Goal: Task Accomplishment & Management: Use online tool/utility

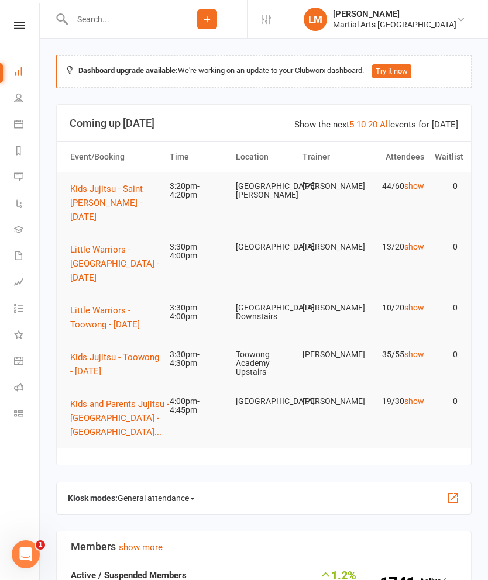
click at [94, 352] on span "Kids Jujitsu - Toowong - [DATE]" at bounding box center [114, 364] width 89 height 25
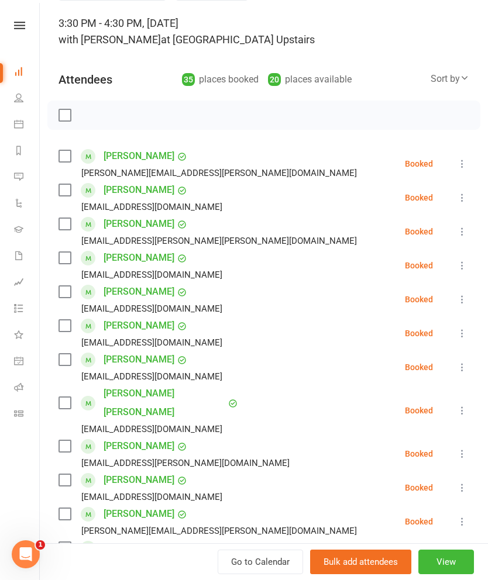
scroll to position [75, 0]
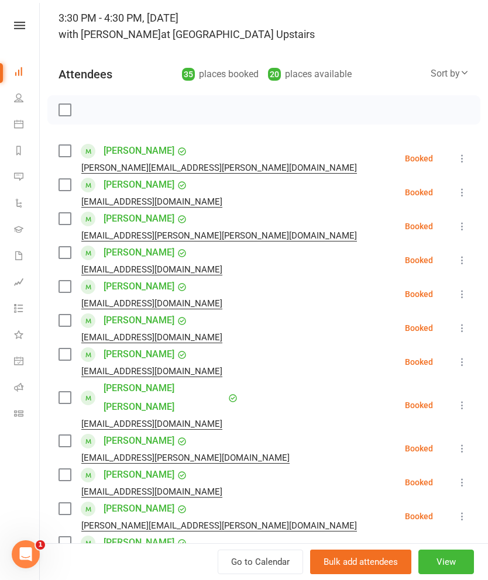
click at [70, 154] on label at bounding box center [64, 151] width 12 height 12
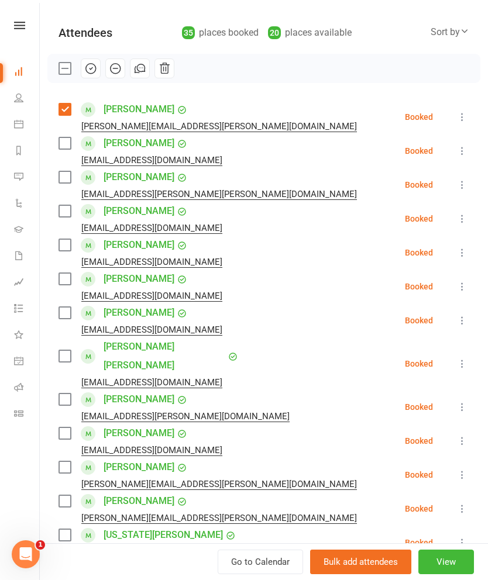
scroll to position [115, 0]
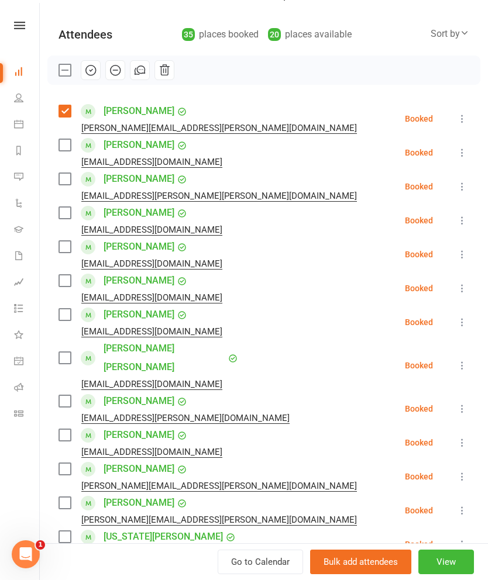
click at [70, 178] on label at bounding box center [64, 179] width 12 height 12
click at [64, 218] on label at bounding box center [64, 213] width 12 height 12
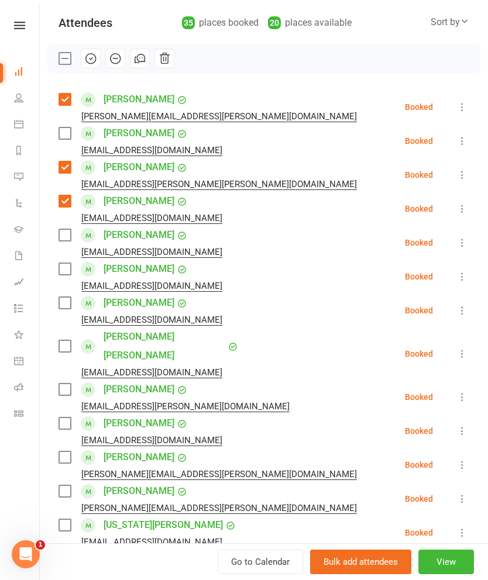
scroll to position [129, 0]
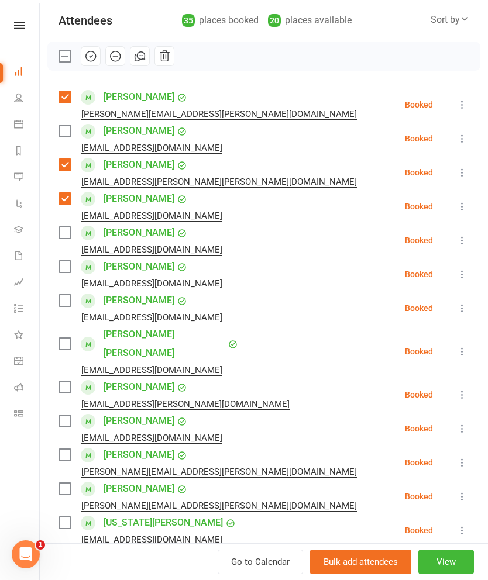
click at [61, 267] on label at bounding box center [64, 267] width 12 height 12
click at [61, 276] on div "[PERSON_NAME] [EMAIL_ADDRESS][DOMAIN_NAME]" at bounding box center [142, 274] width 168 height 34
click at [63, 233] on label at bounding box center [64, 233] width 12 height 12
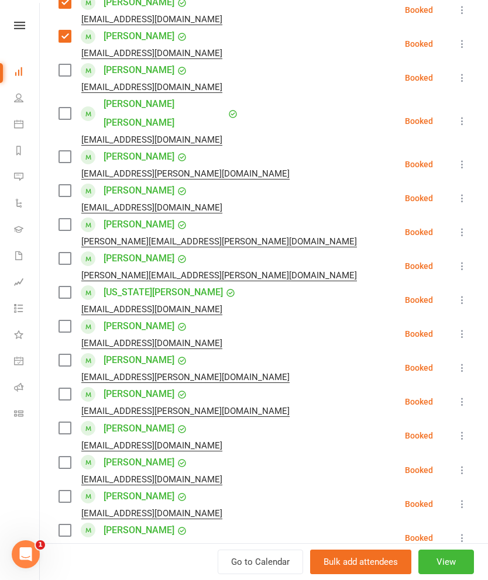
click at [56, 208] on div "Class kiosk mode Roll call 3:30 PM - 4:30 PM, [DATE] with [PERSON_NAME] at [GEO…" at bounding box center [264, 481] width 448 height 1585
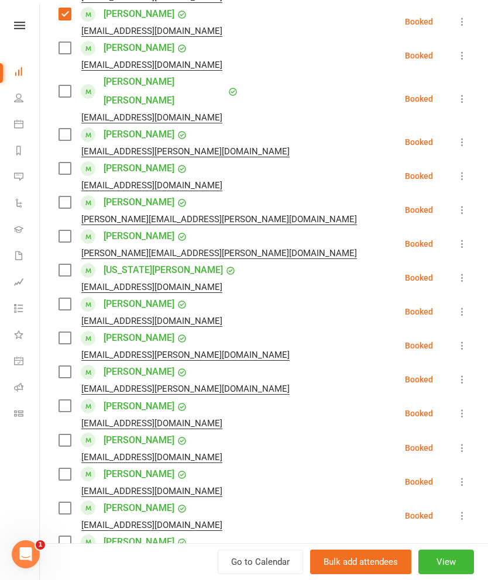
click at [70, 197] on label at bounding box center [64, 203] width 12 height 12
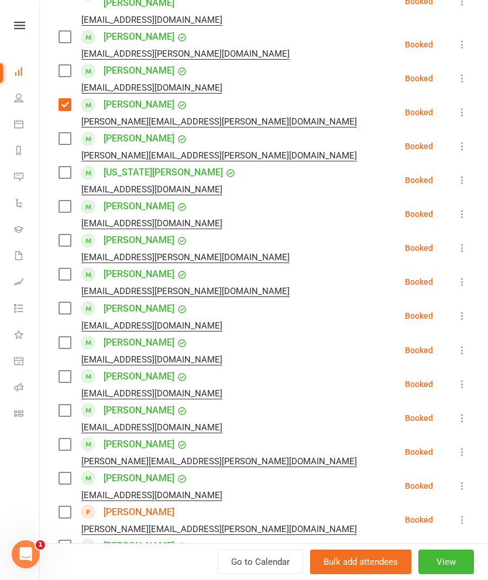
scroll to position [483, 0]
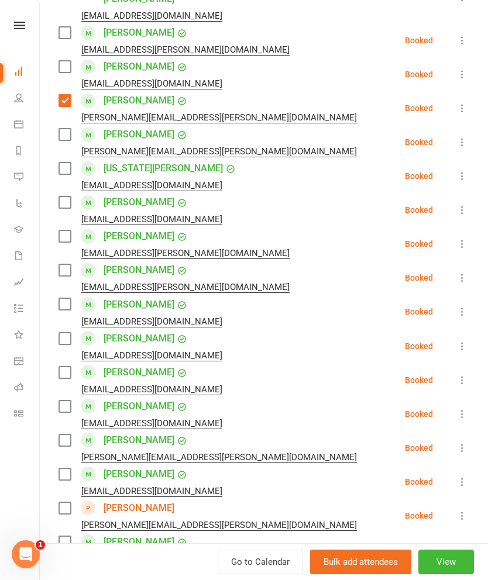
click at [65, 197] on label at bounding box center [64, 203] width 12 height 12
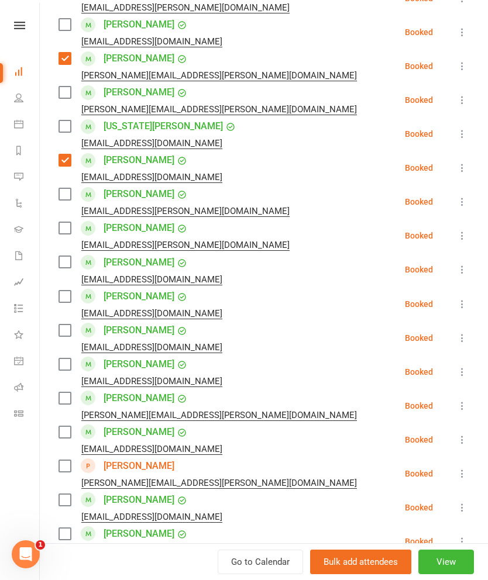
scroll to position [528, 0]
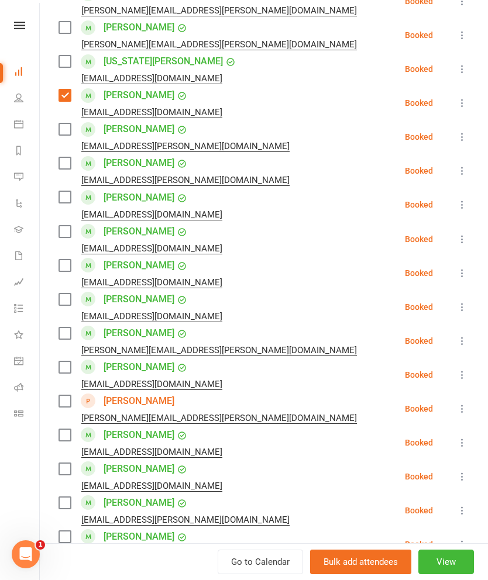
click at [64, 191] on label at bounding box center [64, 197] width 12 height 12
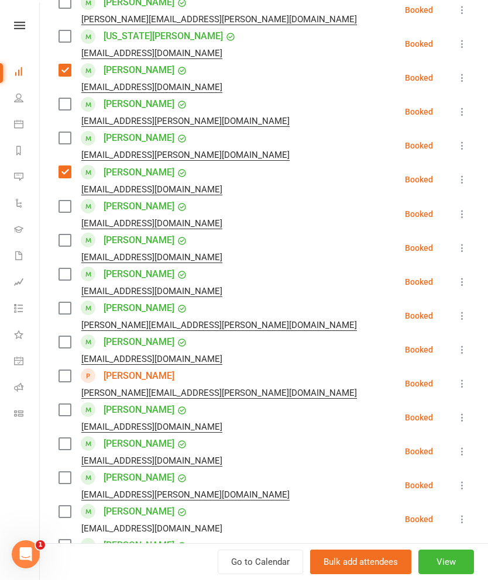
scroll to position [641, 0]
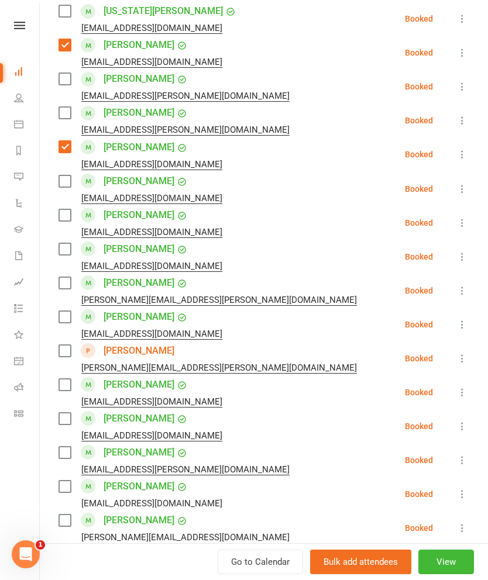
click at [65, 175] on label at bounding box center [64, 181] width 12 height 12
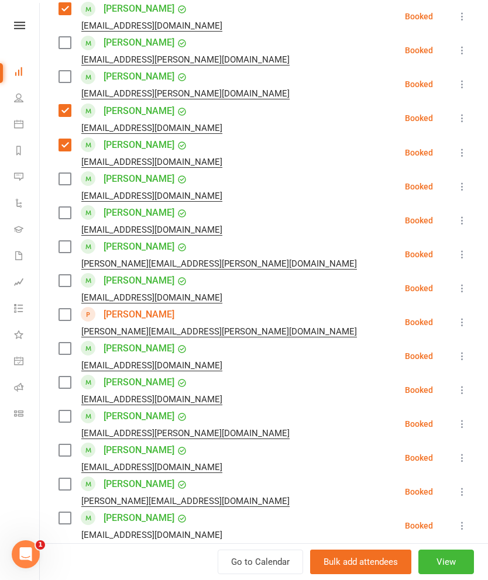
scroll to position [686, 0]
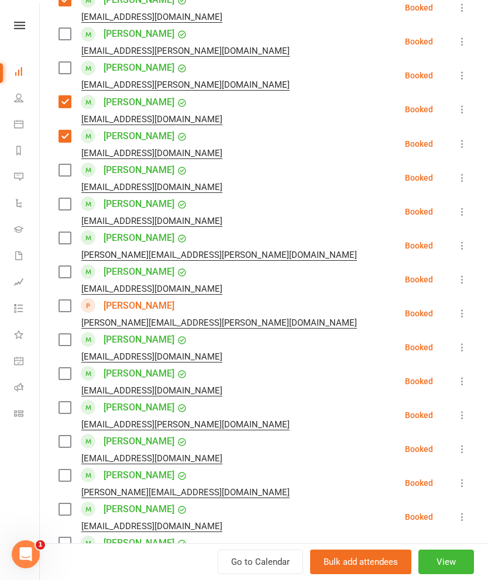
click at [67, 164] on label at bounding box center [64, 170] width 12 height 12
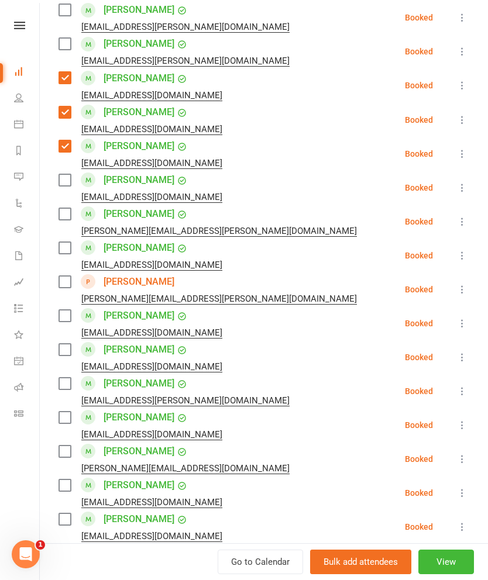
scroll to position [724, 0]
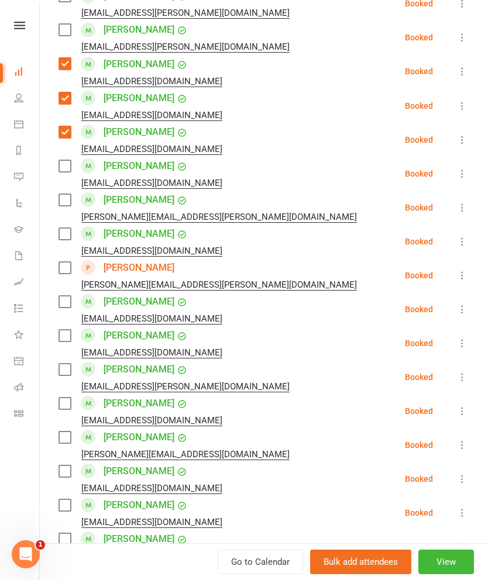
click at [70, 194] on label at bounding box center [64, 200] width 12 height 12
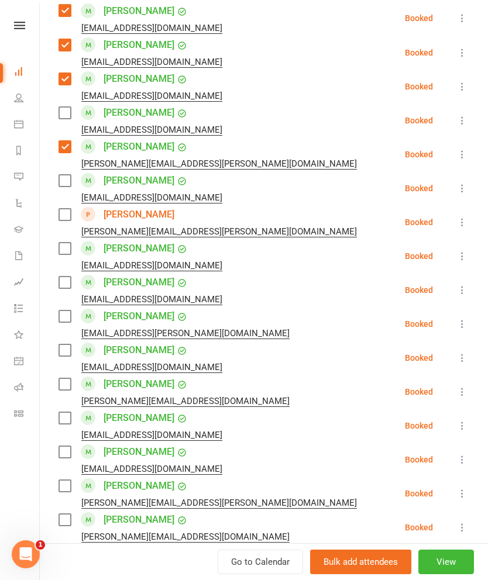
scroll to position [785, 0]
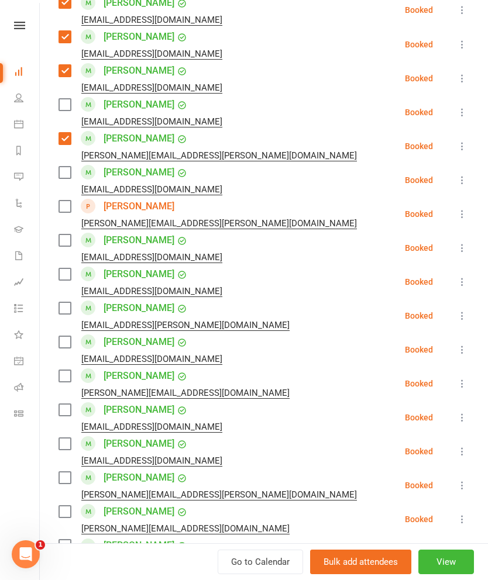
click at [63, 235] on label at bounding box center [64, 241] width 12 height 12
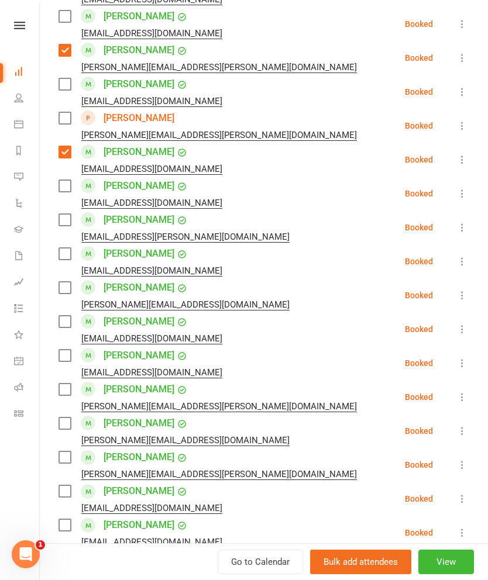
scroll to position [882, 0]
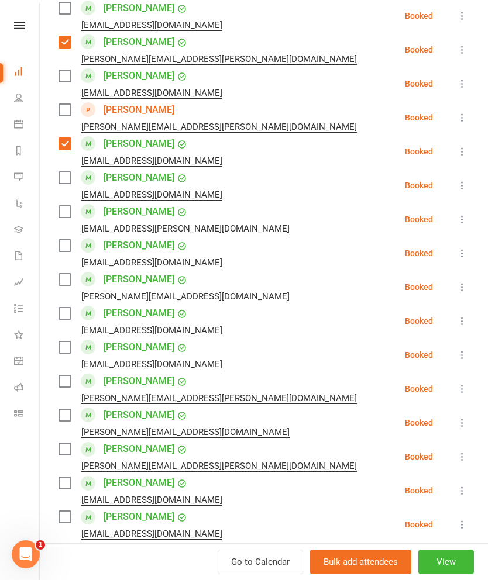
click at [67, 206] on label at bounding box center [64, 212] width 12 height 12
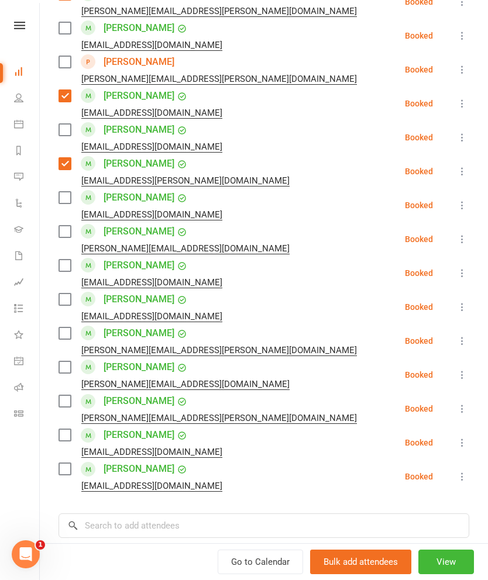
scroll to position [928, 0]
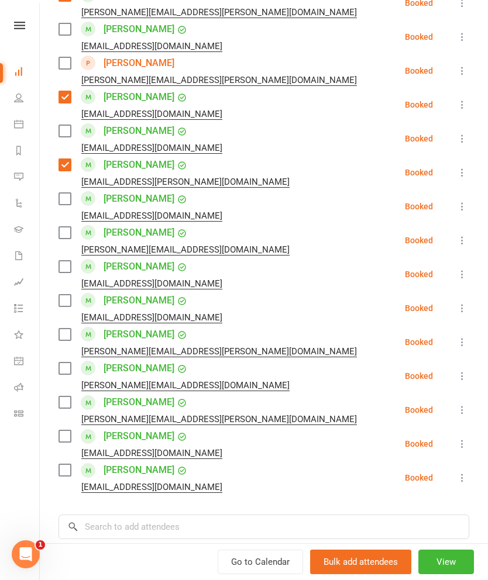
click at [62, 193] on label at bounding box center [64, 199] width 12 height 12
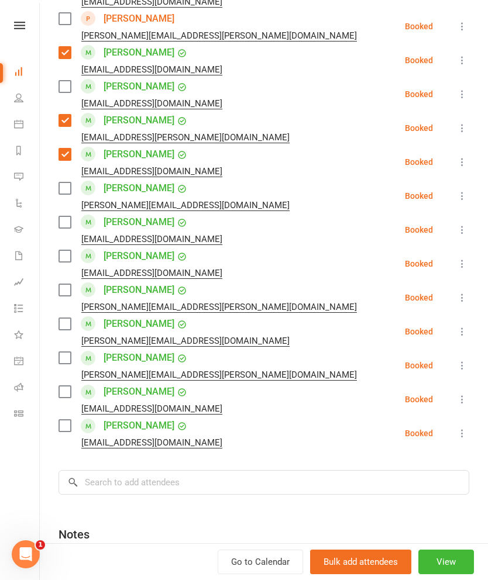
scroll to position [976, 0]
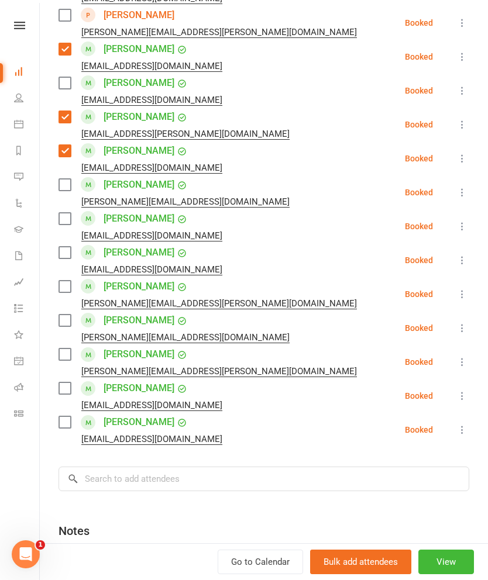
click at [70, 179] on label at bounding box center [64, 185] width 12 height 12
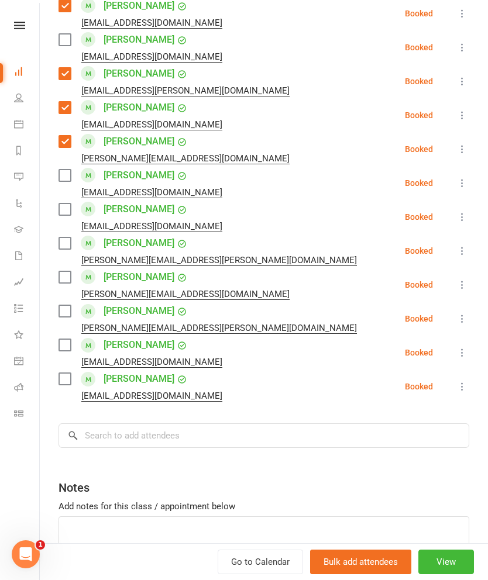
scroll to position [1020, 0]
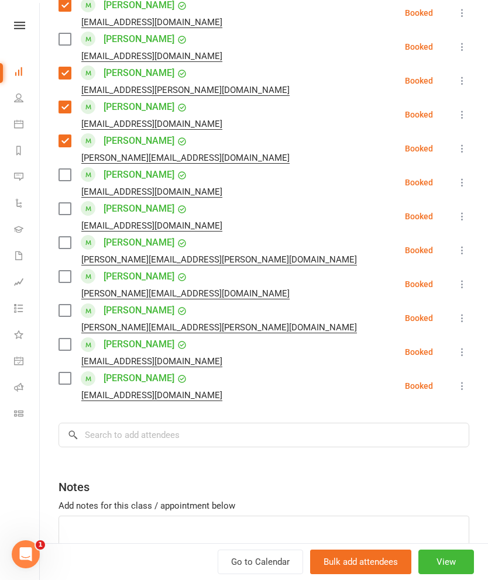
click at [66, 203] on label at bounding box center [64, 209] width 12 height 12
click at [64, 237] on label at bounding box center [64, 243] width 12 height 12
click at [70, 237] on label at bounding box center [64, 243] width 12 height 12
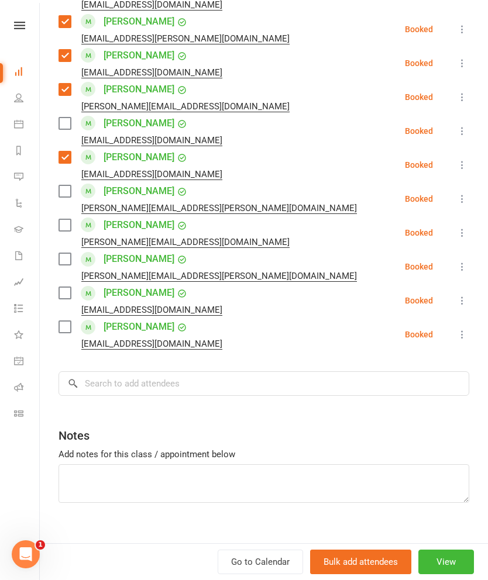
scroll to position [1071, 0]
click at [70, 254] on label at bounding box center [64, 260] width 12 height 12
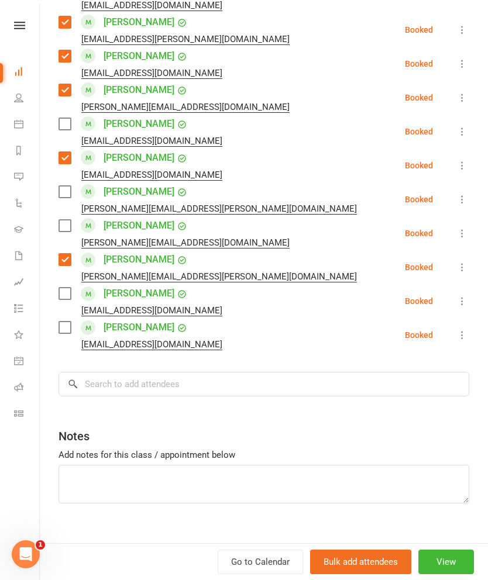
click at [68, 288] on label at bounding box center [64, 294] width 12 height 12
click at [349, 372] on input "search" at bounding box center [263, 384] width 411 height 25
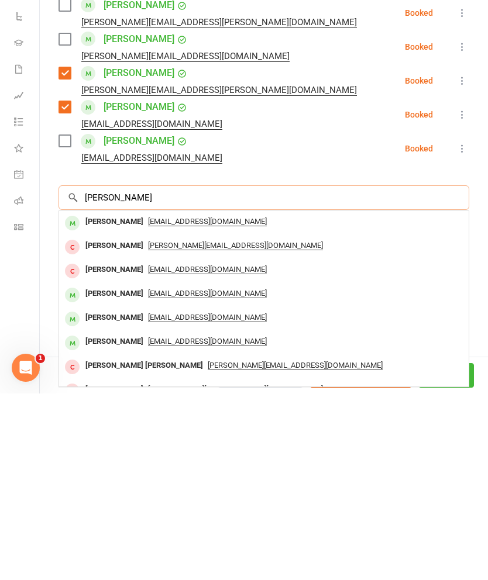
type input "[PERSON_NAME]"
click at [96, 400] on div "[PERSON_NAME]" at bounding box center [114, 408] width 67 height 17
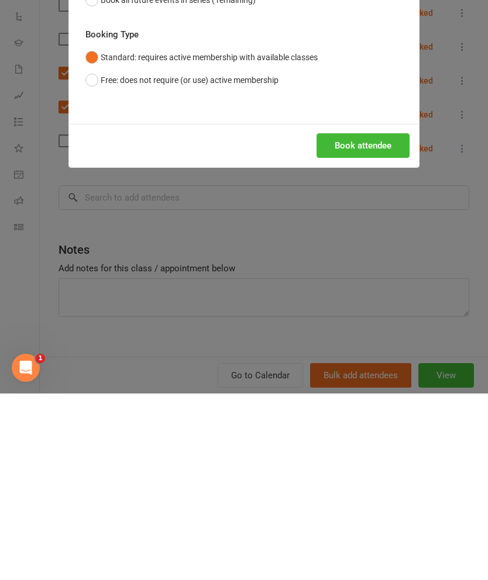
scroll to position [187, 0]
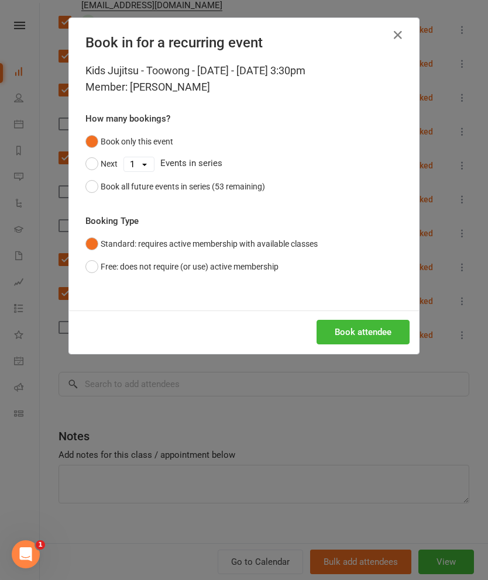
click at [98, 191] on button "Book all future events in series (53 remaining)" at bounding box center [175, 186] width 180 height 22
click at [383, 328] on button "Book attendee" at bounding box center [362, 332] width 93 height 25
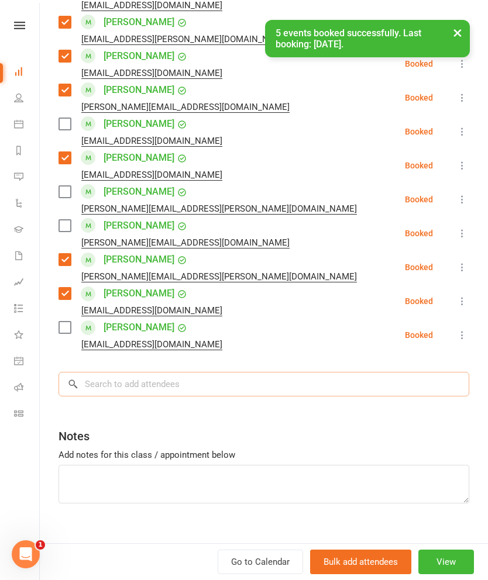
click at [369, 372] on input "search" at bounding box center [263, 384] width 411 height 25
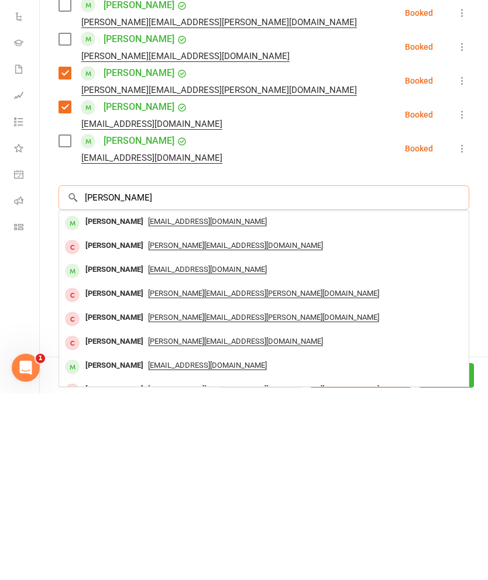
type input "[PERSON_NAME]"
click at [95, 400] on div "[PERSON_NAME]" at bounding box center [114, 408] width 67 height 17
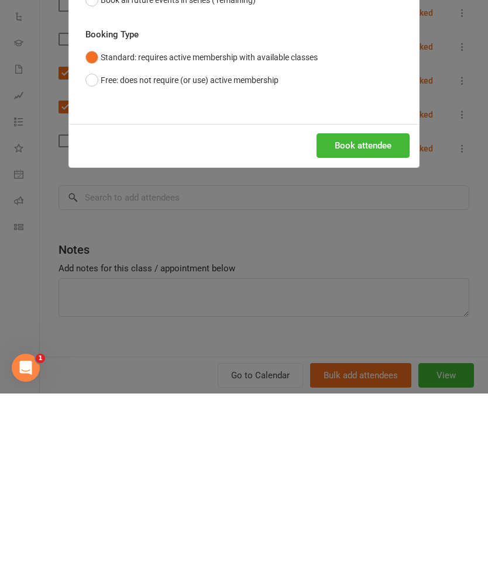
scroll to position [373, 0]
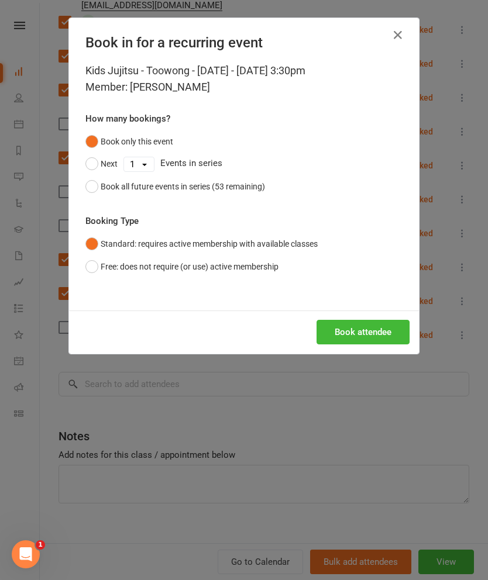
click at [97, 185] on button "Book all future events in series (53 remaining)" at bounding box center [175, 186] width 180 height 22
click at [374, 342] on button "Book attendee" at bounding box center [362, 332] width 93 height 25
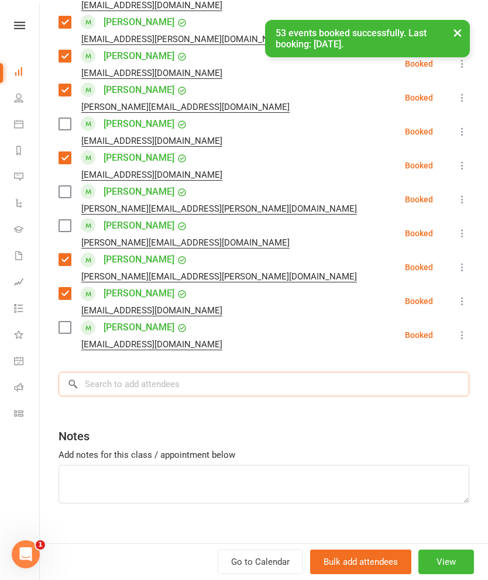
click at [353, 372] on input "search" at bounding box center [263, 384] width 411 height 25
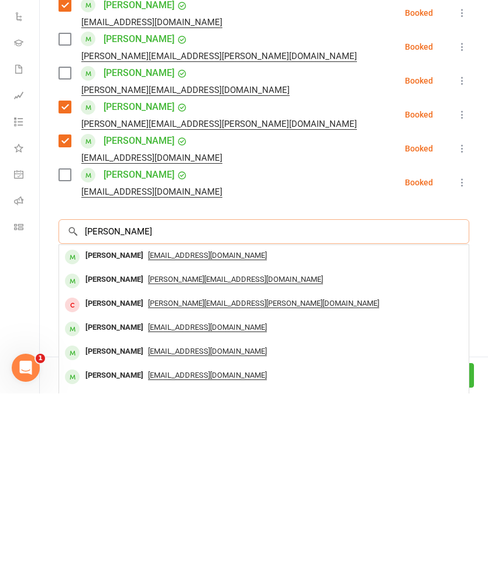
type input "[PERSON_NAME]"
click at [97, 434] on div "[PERSON_NAME]" at bounding box center [114, 442] width 67 height 17
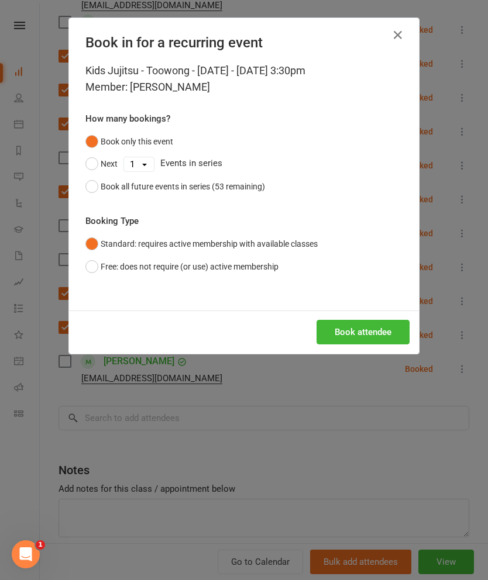
click at [110, 192] on div "Book all future events in series (53 remaining)" at bounding box center [183, 186] width 164 height 13
click at [381, 335] on button "Book attendee" at bounding box center [362, 332] width 93 height 25
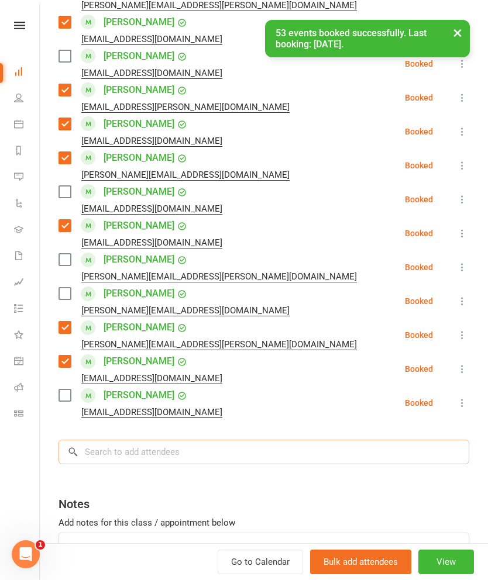
click at [341, 440] on input "search" at bounding box center [263, 452] width 411 height 25
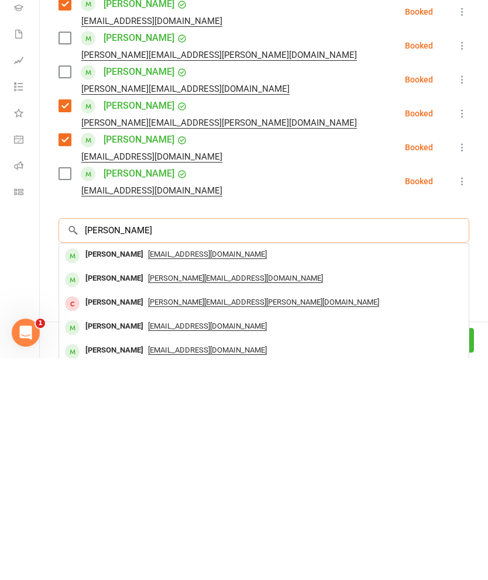
scroll to position [593, 0]
type input "[PERSON_NAME]"
click at [94, 468] on div "[PERSON_NAME]" at bounding box center [114, 476] width 67 height 17
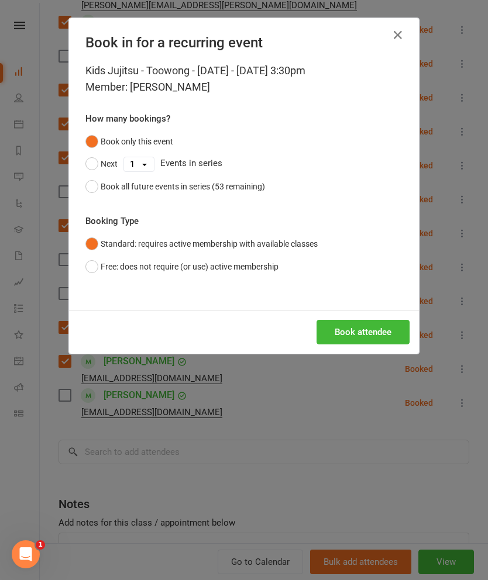
click at [98, 186] on button "Book all future events in series (53 remaining)" at bounding box center [175, 186] width 180 height 22
click at [380, 334] on button "Book attendee" at bounding box center [362, 332] width 93 height 25
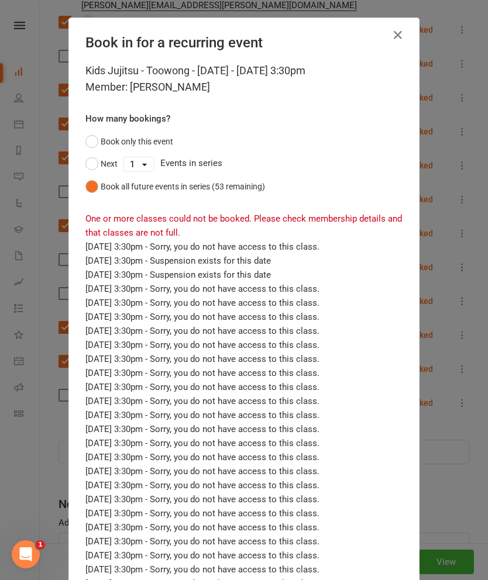
click at [97, 145] on button "Book only this event" at bounding box center [129, 141] width 88 height 22
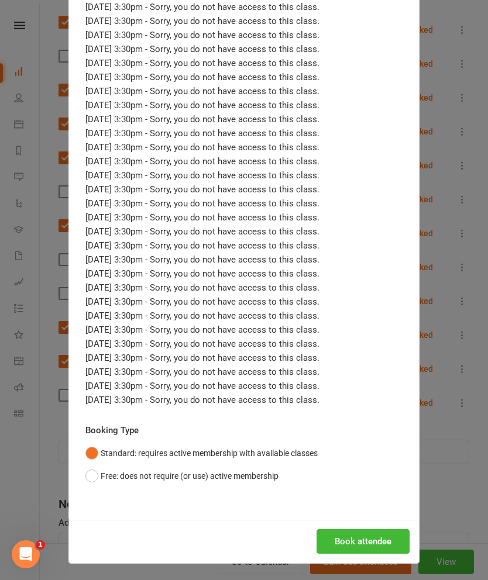
scroll to position [577, 0]
click at [100, 477] on button "Free: does not require (or use) active membership" at bounding box center [181, 476] width 193 height 22
click at [359, 544] on button "Book attendee" at bounding box center [362, 541] width 93 height 25
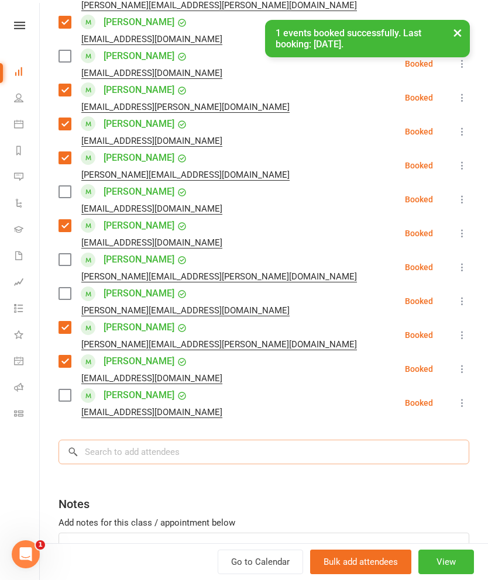
click at [338, 440] on input "search" at bounding box center [263, 452] width 411 height 25
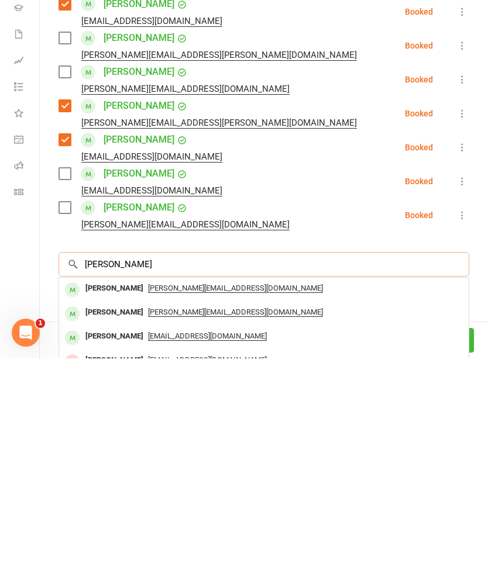
scroll to position [847, 0]
type input "[PERSON_NAME]"
click at [94, 502] on div "[PERSON_NAME]" at bounding box center [114, 510] width 67 height 17
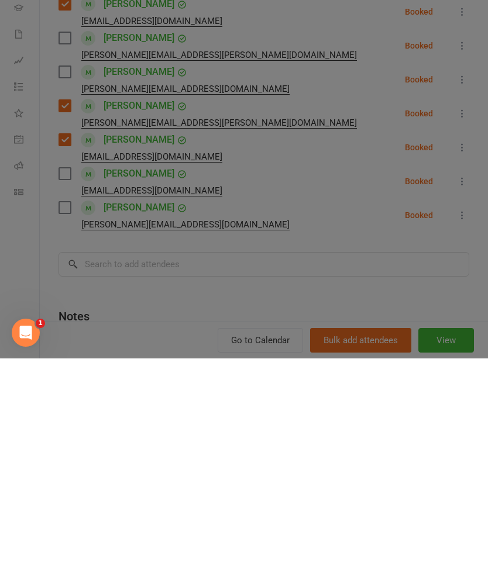
scroll to position [1069, 0]
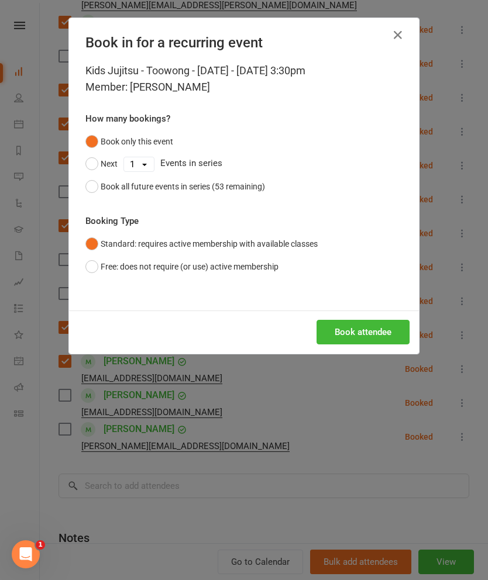
click at [102, 195] on button "Book all future events in series (53 remaining)" at bounding box center [175, 186] width 180 height 22
click at [382, 335] on button "Book attendee" at bounding box center [362, 332] width 93 height 25
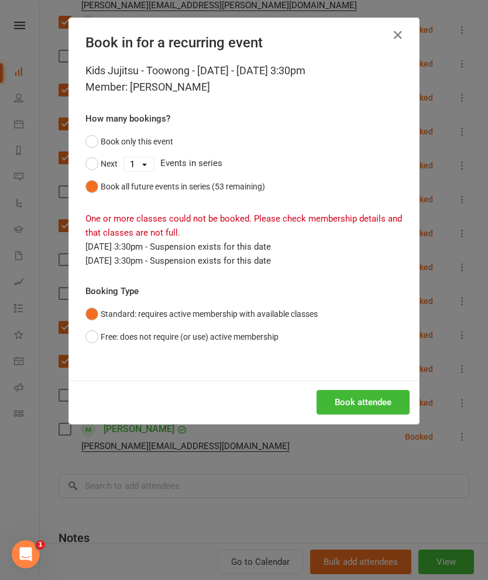
click at [102, 146] on button "Book only this event" at bounding box center [129, 141] width 88 height 22
click at [378, 404] on button "Book attendee" at bounding box center [362, 402] width 93 height 25
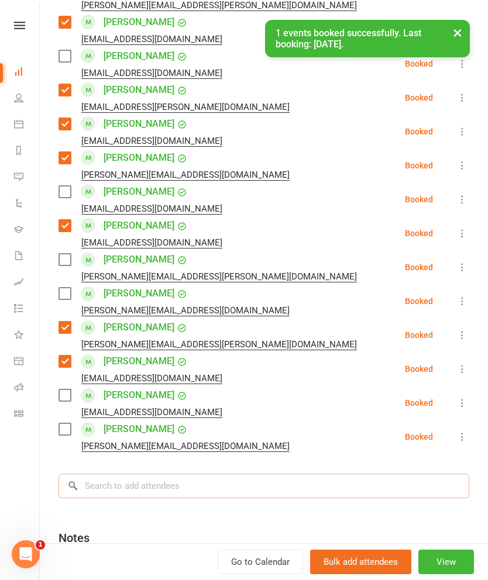
click at [364, 474] on input "search" at bounding box center [263, 486] width 411 height 25
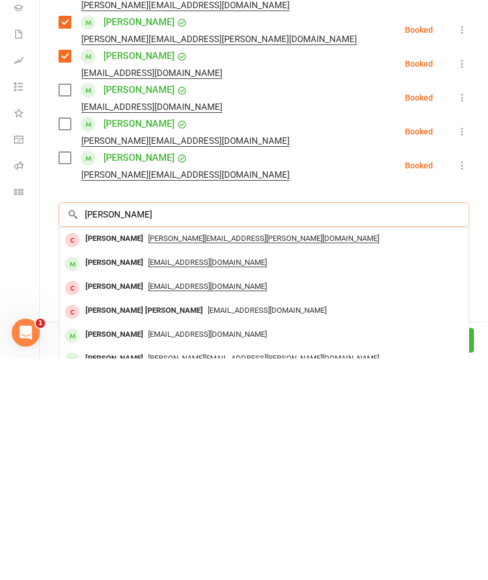
scroll to position [1188, 0]
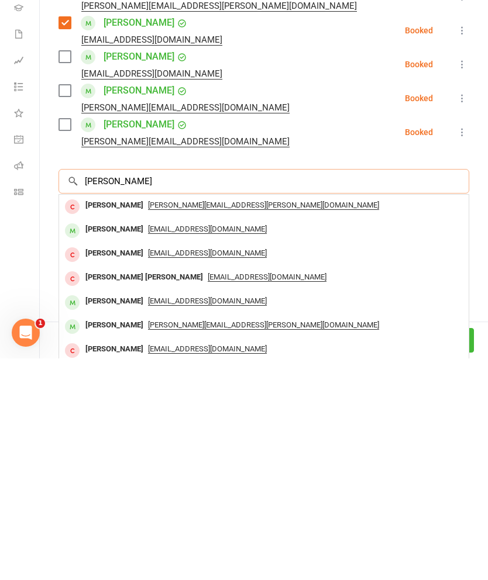
type input "[PERSON_NAME]"
click at [97, 515] on div "[PERSON_NAME]" at bounding box center [114, 523] width 67 height 17
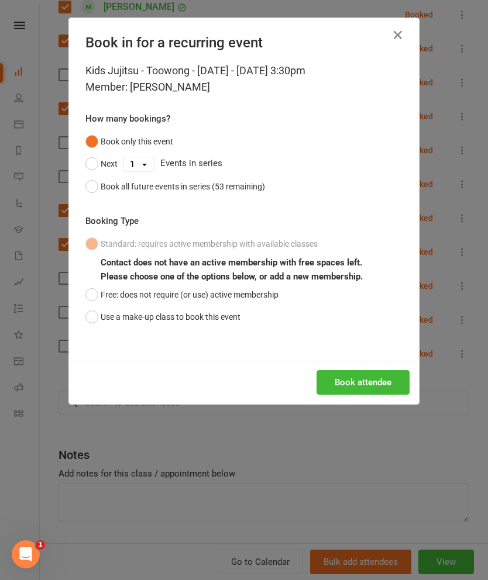
click at [104, 315] on button "Use a make-up class to book this event" at bounding box center [162, 317] width 155 height 22
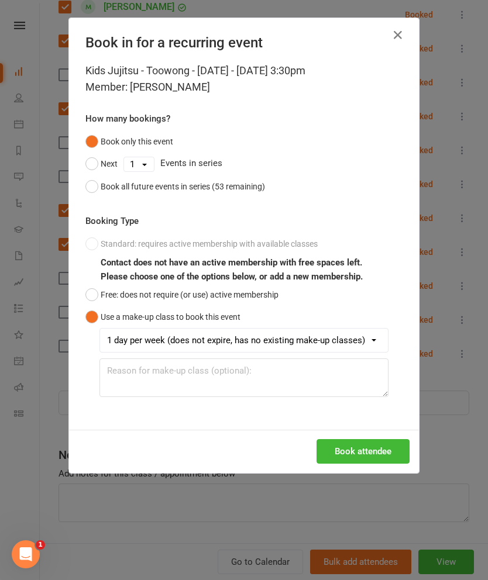
click at [364, 449] on button "Book attendee" at bounding box center [362, 451] width 93 height 25
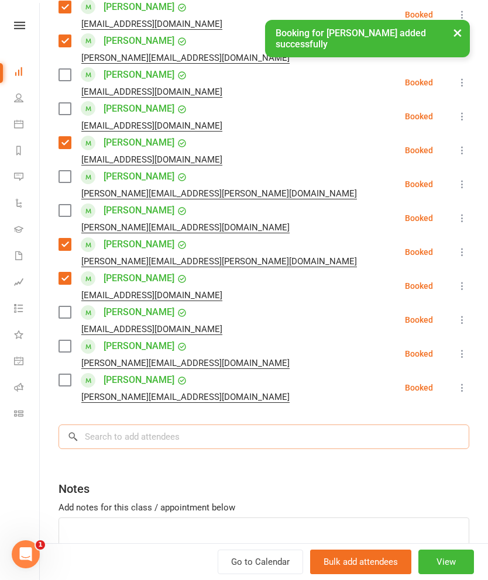
click at [316, 425] on input "search" at bounding box center [263, 437] width 411 height 25
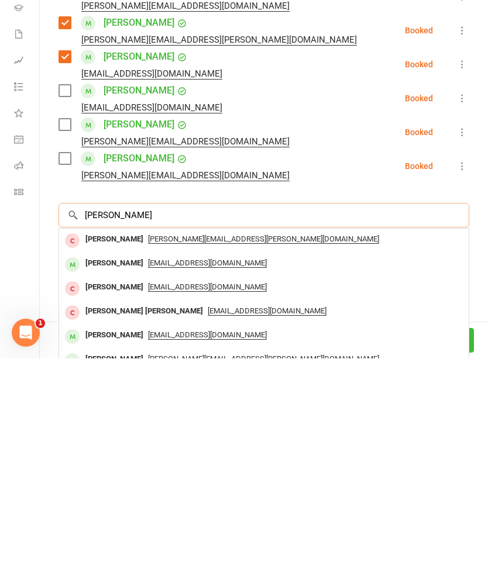
scroll to position [1375, 0]
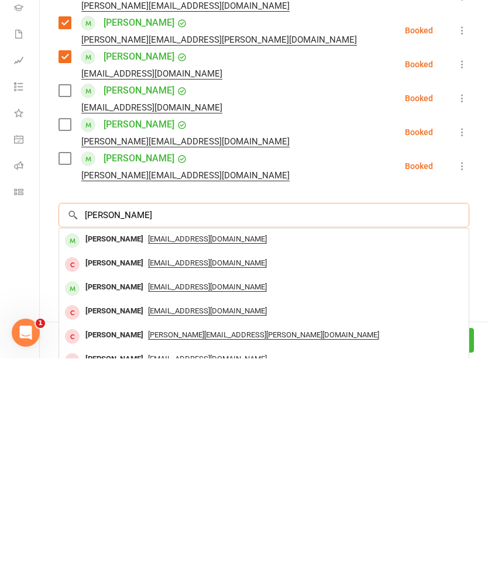
type input "[PERSON_NAME]"
click at [96, 453] on div "[PERSON_NAME]" at bounding box center [114, 461] width 67 height 17
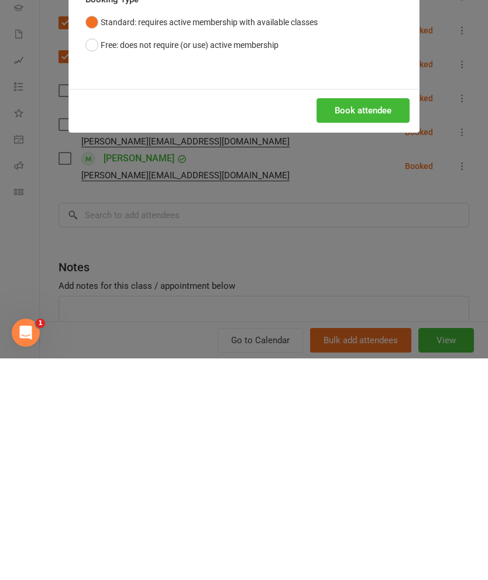
scroll to position [1541, 0]
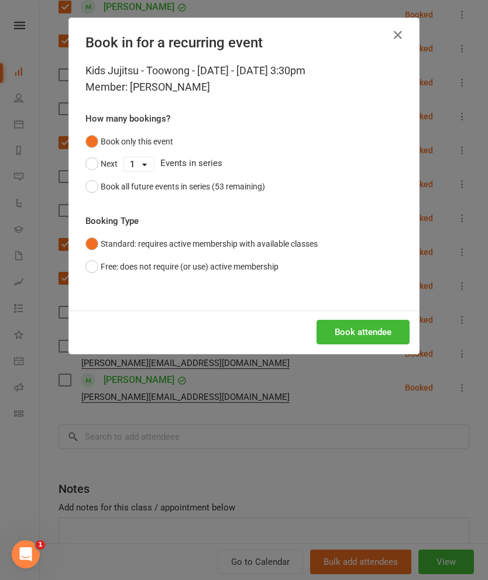
click at [105, 190] on div "Book all future events in series (53 remaining)" at bounding box center [183, 186] width 164 height 13
click at [380, 336] on button "Book attendee" at bounding box center [362, 332] width 93 height 25
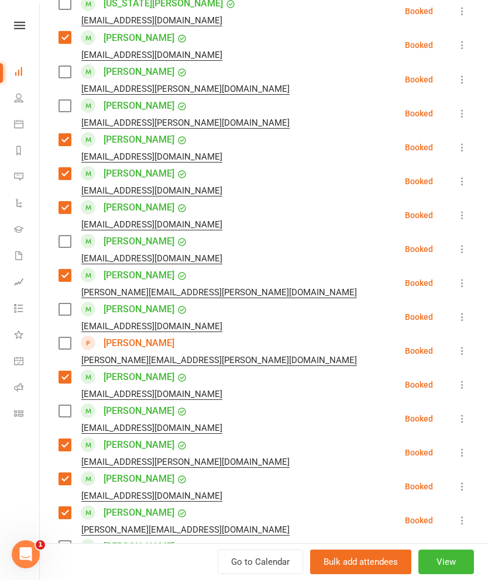
scroll to position [750, 0]
click at [458, 345] on icon at bounding box center [462, 351] width 12 height 12
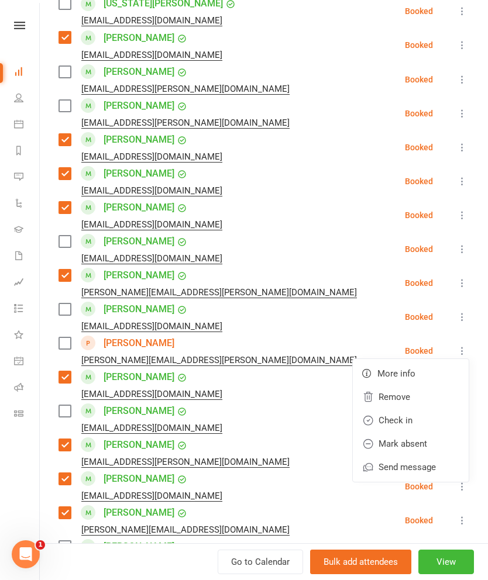
click at [416, 362] on link "More info" at bounding box center [411, 373] width 116 height 23
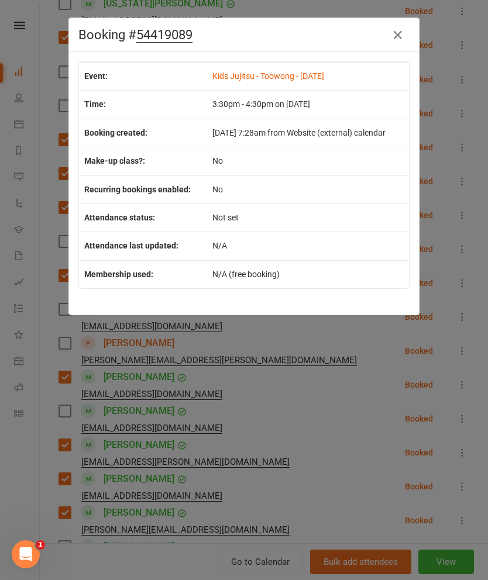
click at [401, 37] on icon "button" at bounding box center [398, 35] width 14 height 14
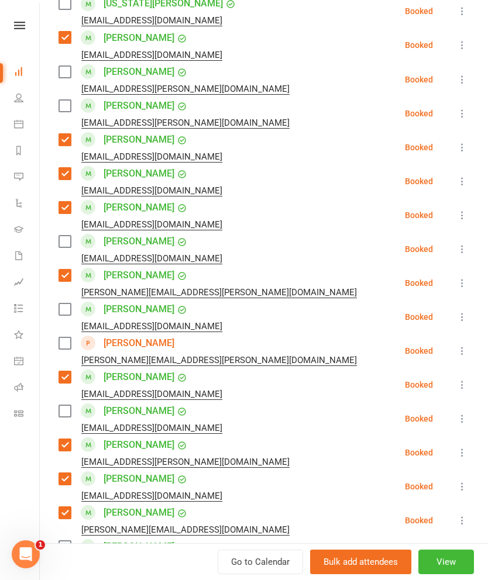
click at [70, 338] on label at bounding box center [64, 344] width 12 height 12
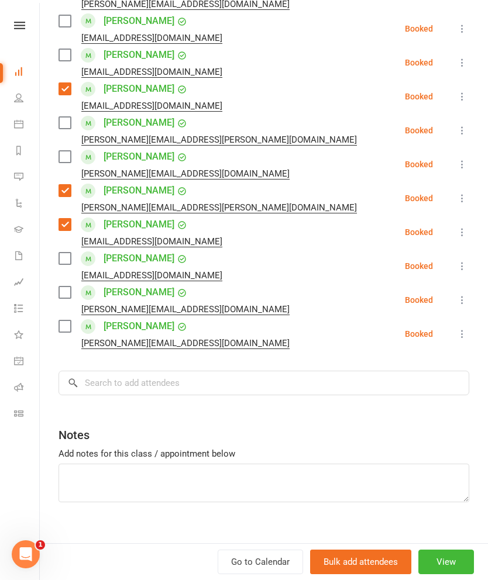
scroll to position [1275, 0]
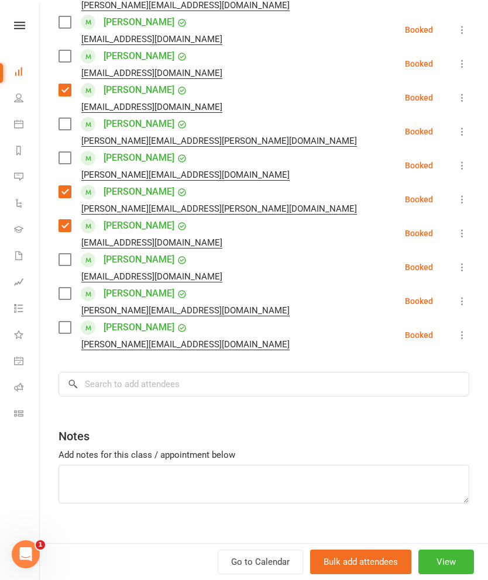
click at [137, 372] on input "search" at bounding box center [263, 384] width 411 height 25
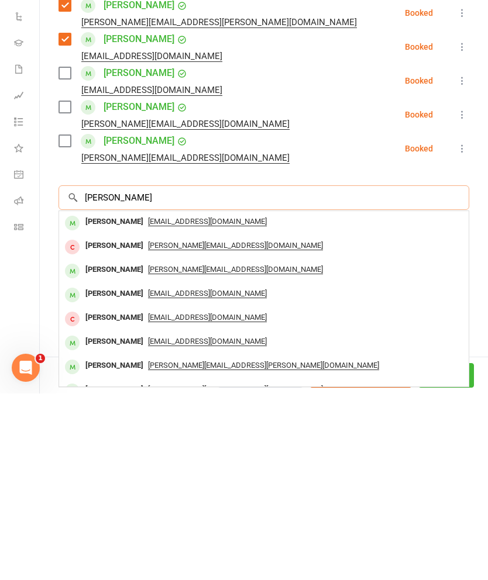
type input "[PERSON_NAME]"
click at [95, 400] on div "[PERSON_NAME]" at bounding box center [114, 408] width 67 height 17
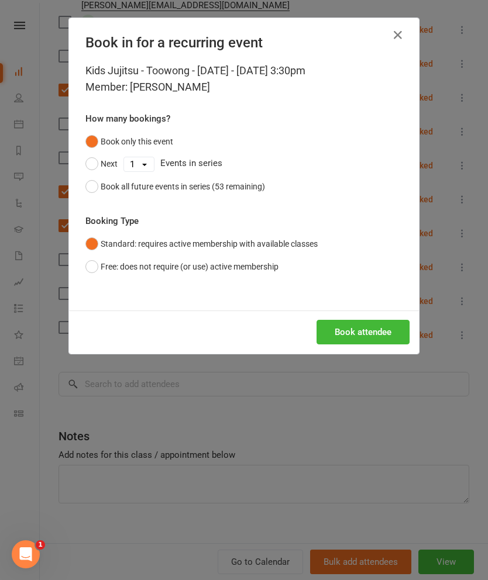
click at [97, 189] on button "Book all future events in series (53 remaining)" at bounding box center [175, 186] width 180 height 22
click at [376, 336] on button "Book attendee" at bounding box center [362, 332] width 93 height 25
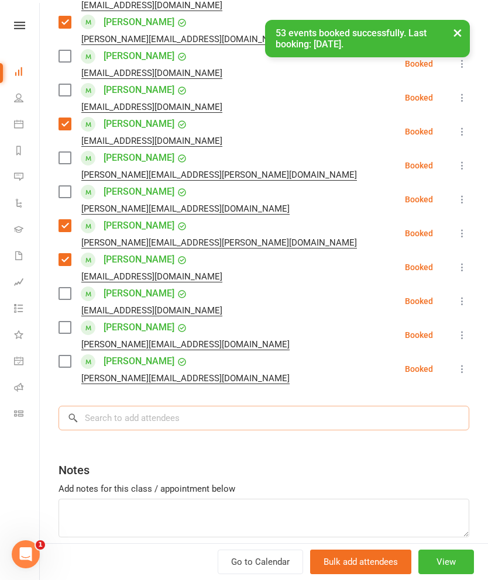
click at [329, 406] on input "search" at bounding box center [263, 418] width 411 height 25
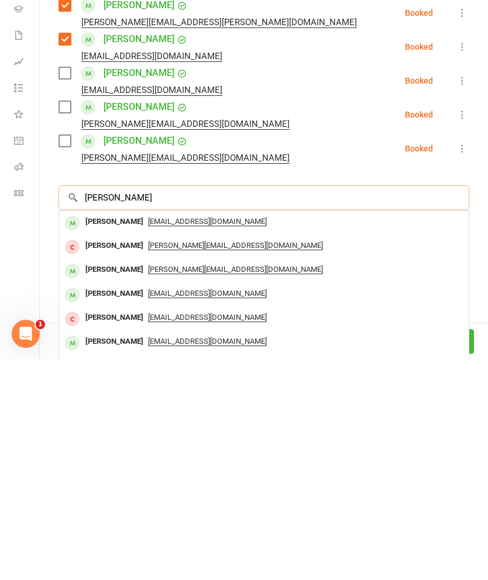
scroll to position [1541, 0]
type input "[PERSON_NAME]"
click at [99, 434] on div "[PERSON_NAME]" at bounding box center [114, 442] width 67 height 17
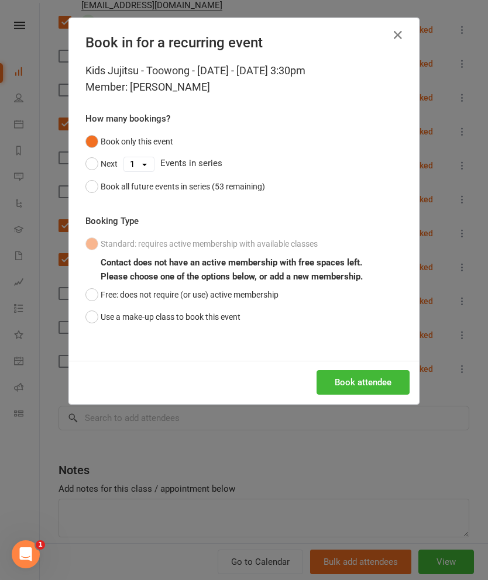
click at [95, 323] on button "Use a make-up class to book this event" at bounding box center [162, 317] width 155 height 22
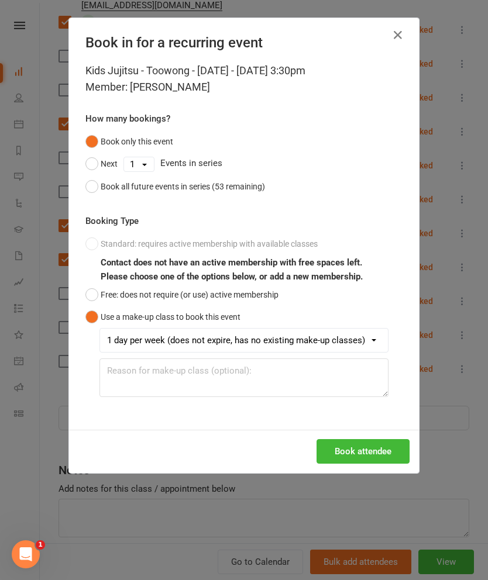
click at [357, 455] on button "Book attendee" at bounding box center [362, 451] width 93 height 25
click at [401, 33] on icon "button" at bounding box center [398, 35] width 14 height 14
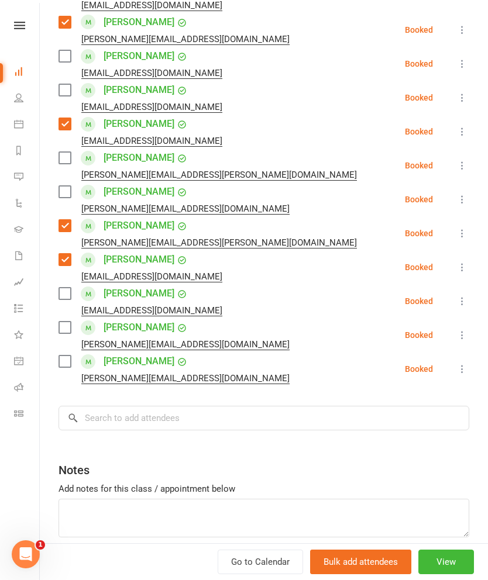
click at [332, 406] on input "search" at bounding box center [263, 418] width 411 height 25
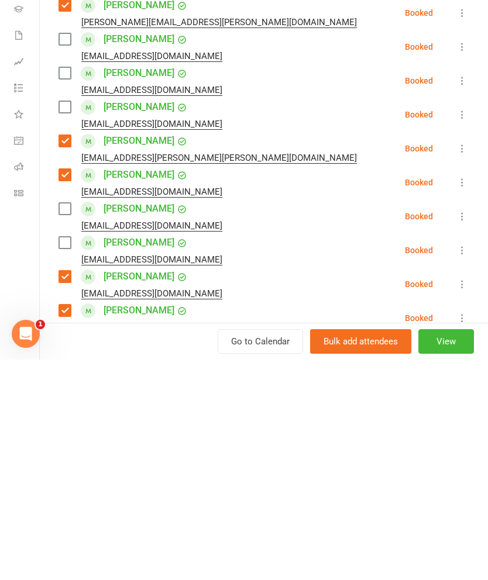
scroll to position [0, 0]
click at [70, 288] on label at bounding box center [64, 294] width 12 height 12
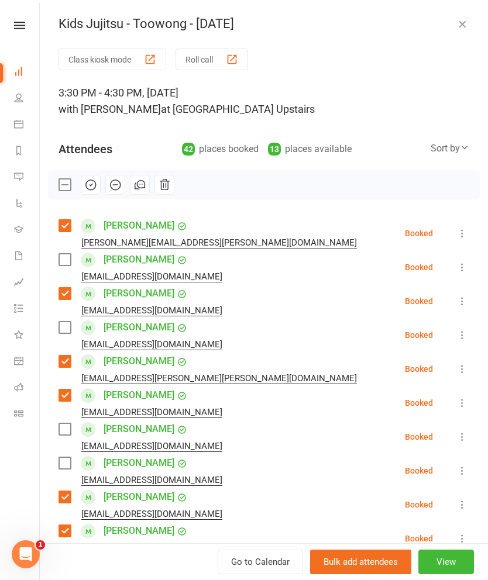
click at [66, 330] on label at bounding box center [64, 328] width 12 height 12
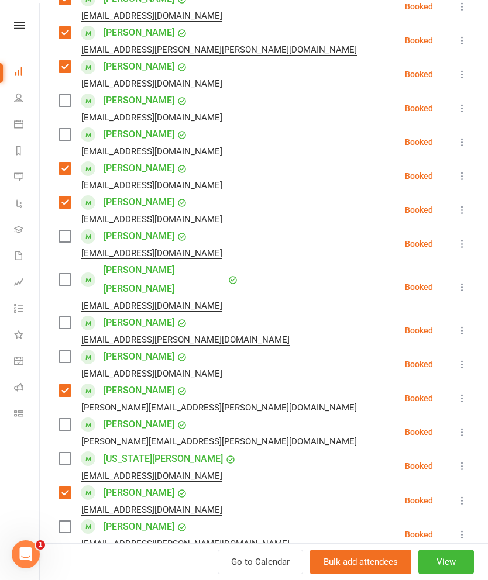
scroll to position [332, 0]
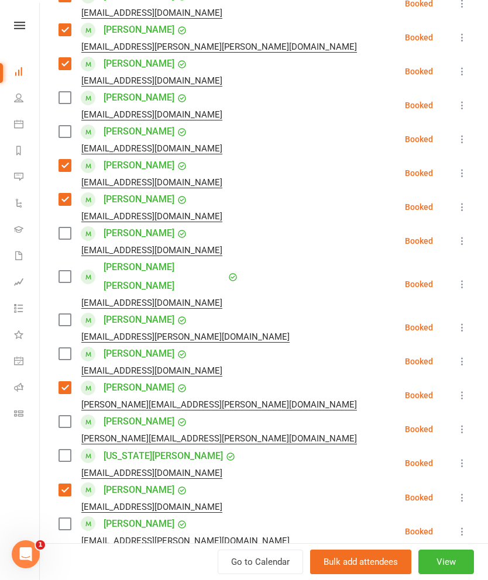
click at [67, 99] on label at bounding box center [64, 98] width 12 height 12
click at [68, 131] on label at bounding box center [64, 132] width 12 height 12
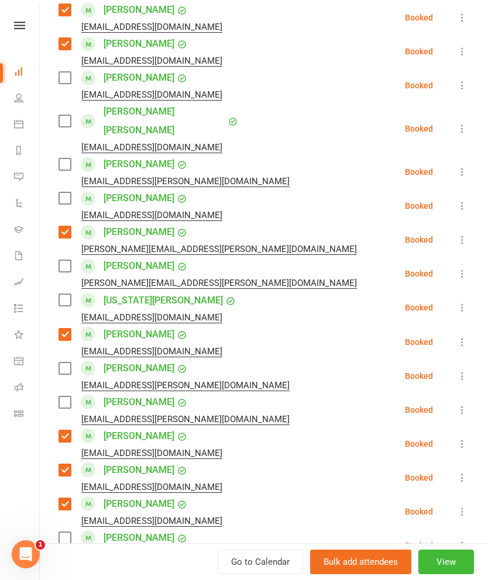
scroll to position [487, 0]
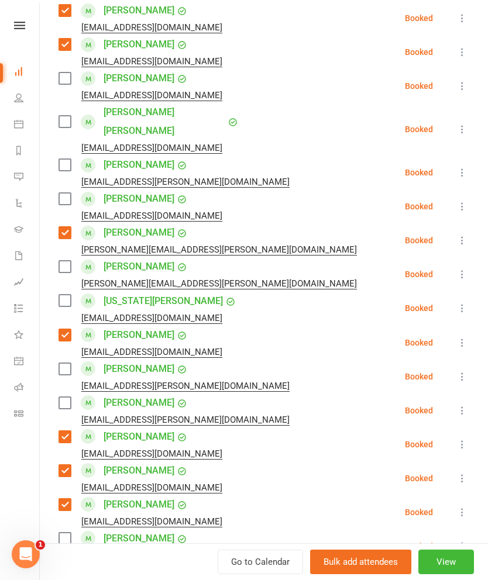
click at [65, 159] on label at bounding box center [64, 165] width 12 height 12
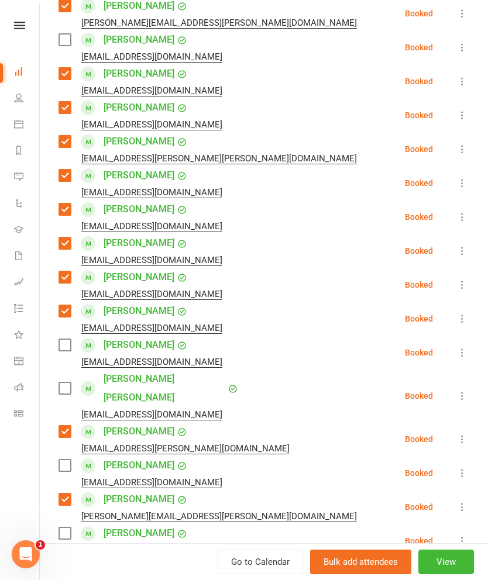
scroll to position [222, 0]
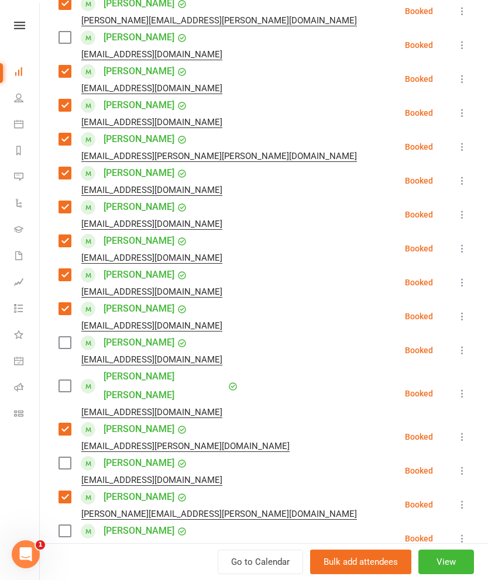
click at [67, 347] on label at bounding box center [64, 343] width 12 height 12
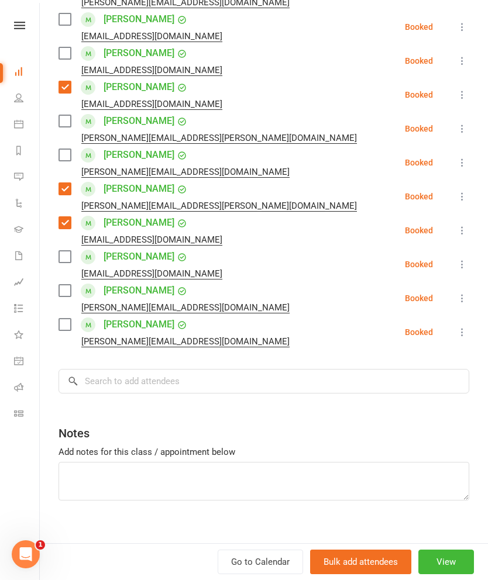
scroll to position [1309, 0]
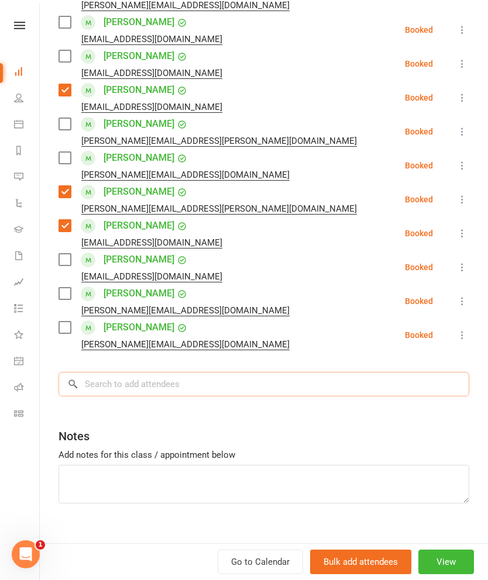
click at [363, 372] on input "search" at bounding box center [263, 384] width 411 height 25
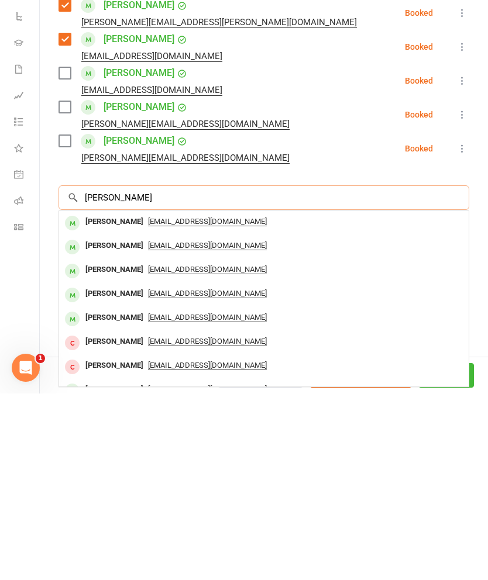
type input "[PERSON_NAME]"
click at [104, 400] on div "[PERSON_NAME]" at bounding box center [114, 408] width 67 height 17
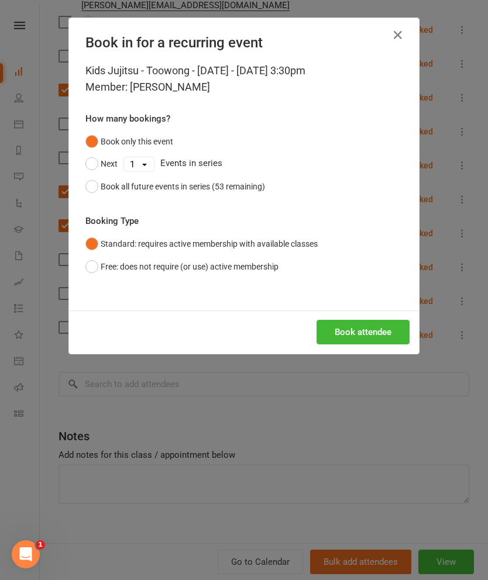
click at [97, 192] on button "Book all future events in series (53 remaining)" at bounding box center [175, 186] width 180 height 22
click at [373, 332] on button "Book attendee" at bounding box center [362, 332] width 93 height 25
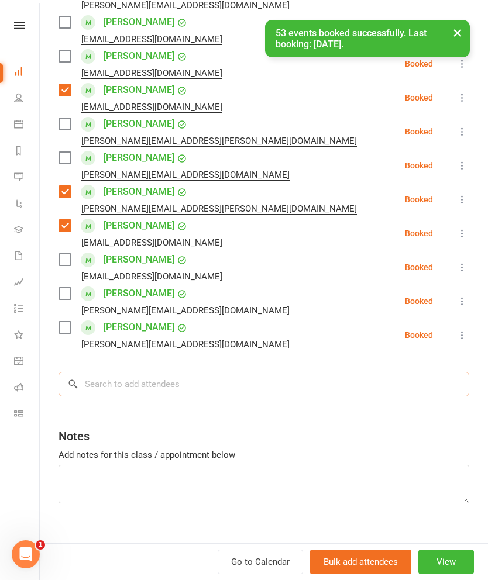
click at [362, 372] on input "search" at bounding box center [263, 384] width 411 height 25
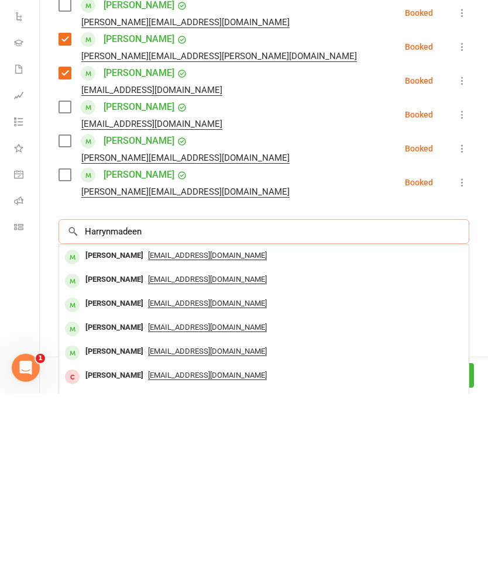
scroll to position [1541, 0]
type input "Harrynmadeen"
click at [102, 434] on div "[PERSON_NAME]" at bounding box center [114, 442] width 67 height 17
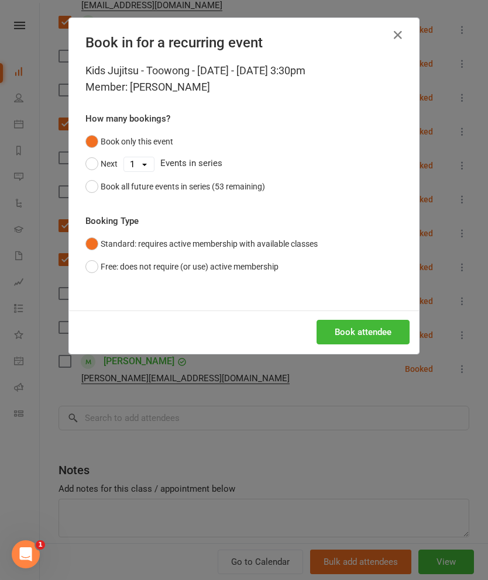
click at [98, 193] on button "Book all future events in series (53 remaining)" at bounding box center [175, 186] width 180 height 22
click at [380, 338] on button "Book attendee" at bounding box center [362, 332] width 93 height 25
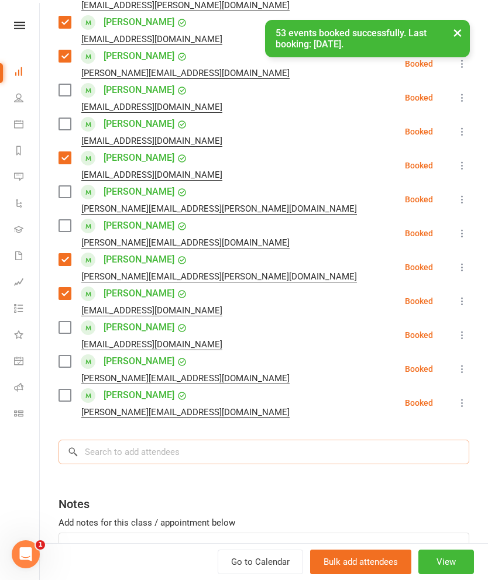
click at [139, 440] on input "search" at bounding box center [263, 452] width 411 height 25
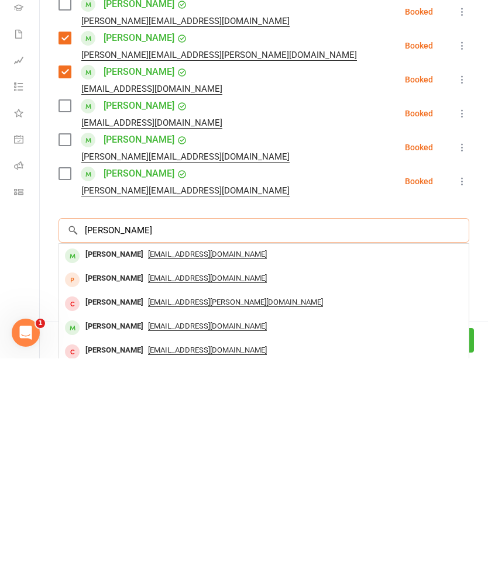
type input "[PERSON_NAME]"
click at [98, 468] on div "[PERSON_NAME]" at bounding box center [114, 476] width 67 height 17
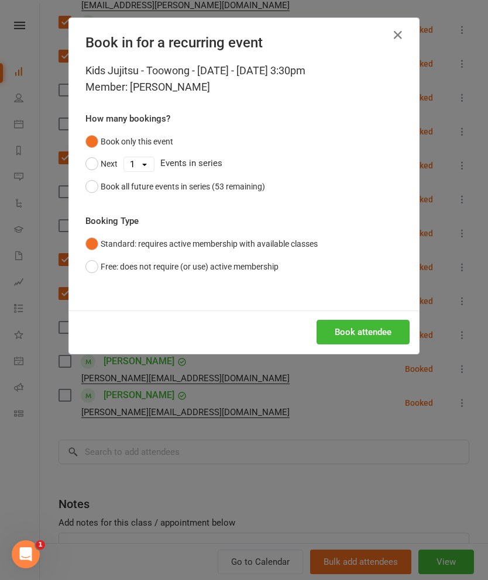
click at [106, 184] on div "Book all future events in series (53 remaining)" at bounding box center [183, 186] width 164 height 13
click at [376, 332] on button "Book attendee" at bounding box center [362, 332] width 93 height 25
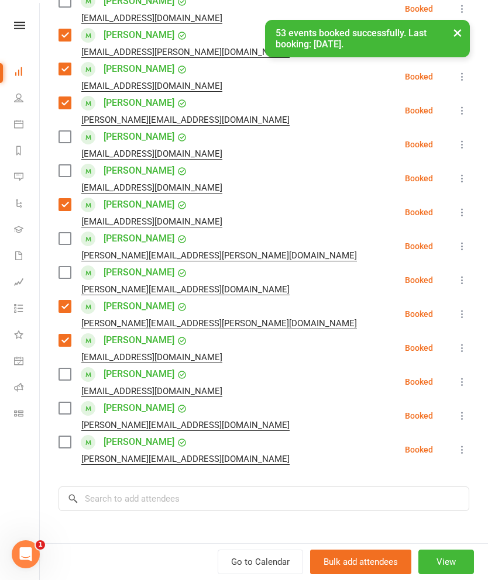
scroll to position [1292, 0]
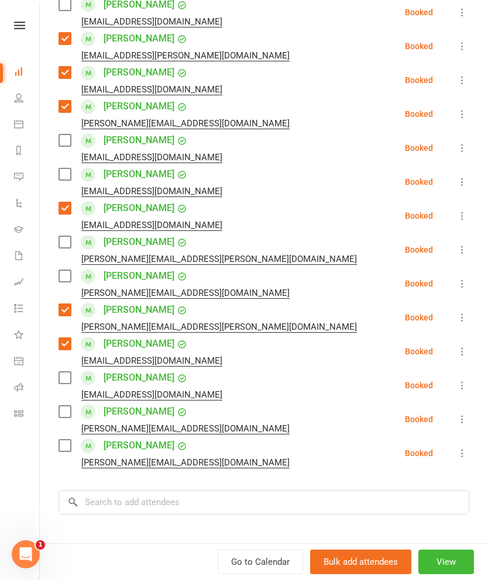
click at [68, 406] on label at bounding box center [64, 412] width 12 height 12
click at [70, 440] on label at bounding box center [64, 446] width 12 height 12
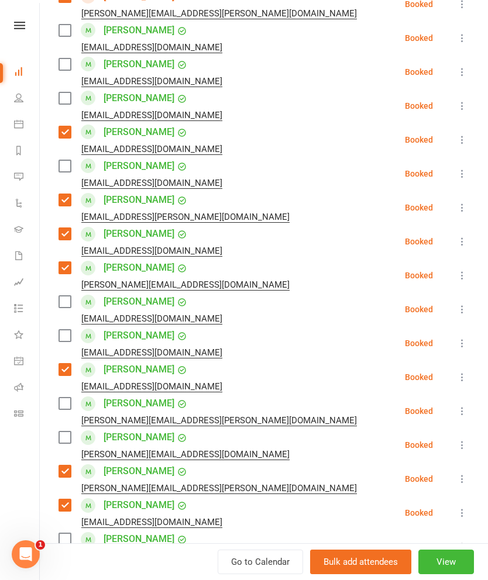
click at [70, 296] on label at bounding box center [64, 302] width 12 height 12
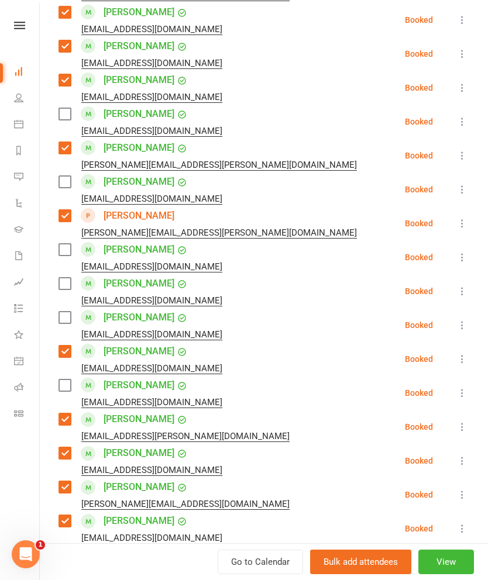
scroll to position [908, 0]
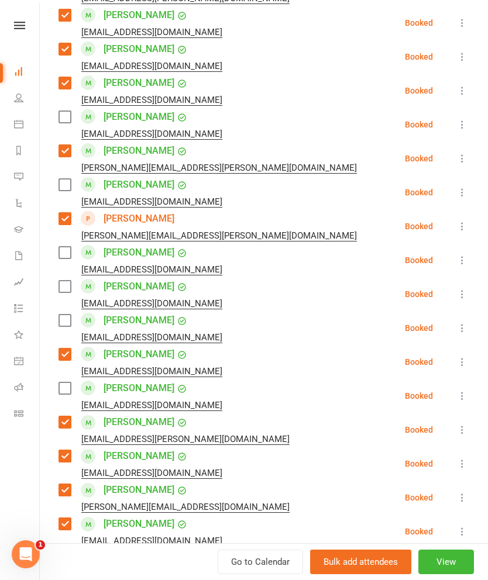
click at [68, 315] on label at bounding box center [64, 321] width 12 height 12
click at [67, 281] on label at bounding box center [64, 287] width 12 height 12
click at [70, 247] on label at bounding box center [64, 253] width 12 height 12
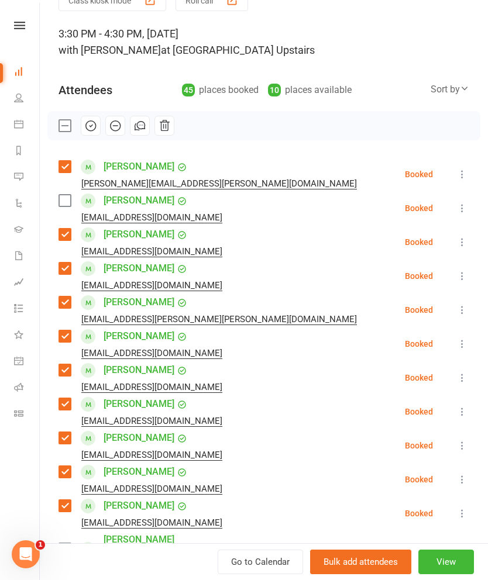
scroll to position [52, 0]
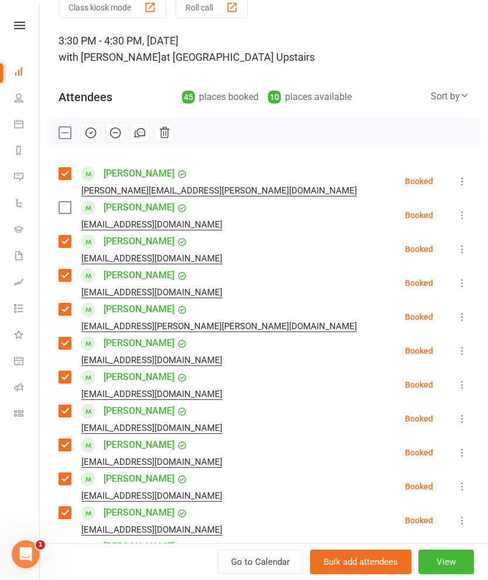
click at [88, 137] on icon "button" at bounding box center [90, 132] width 13 height 13
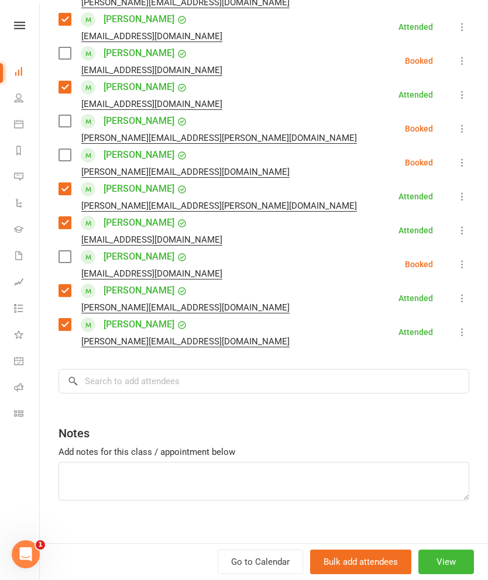
scroll to position [1410, 0]
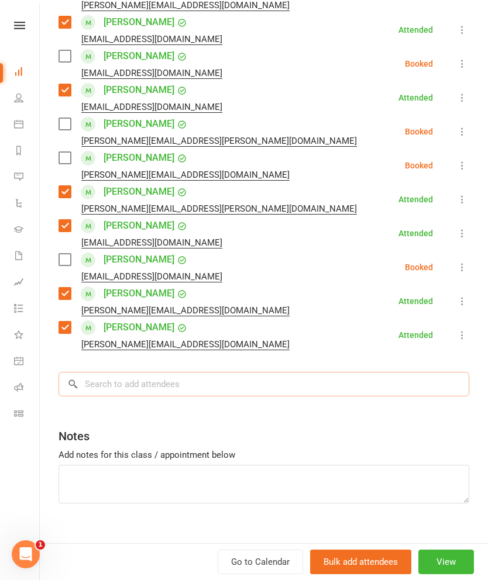
click at [178, 372] on input "search" at bounding box center [263, 384] width 411 height 25
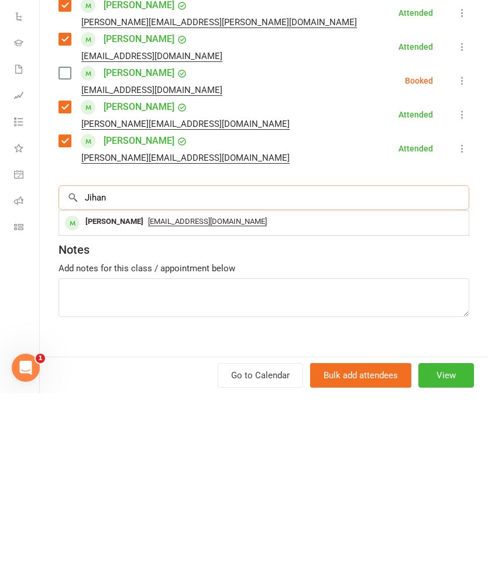
type input "Jihan"
click at [99, 400] on div "[PERSON_NAME]" at bounding box center [114, 408] width 67 height 17
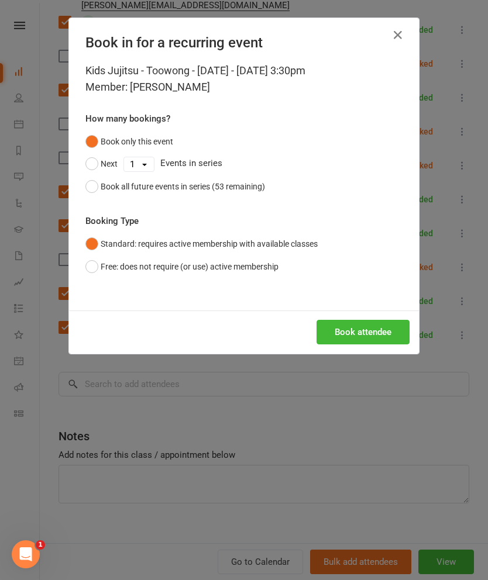
click at [95, 187] on button "Book all future events in series (53 remaining)" at bounding box center [175, 186] width 180 height 22
click at [366, 326] on button "Book attendee" at bounding box center [362, 332] width 93 height 25
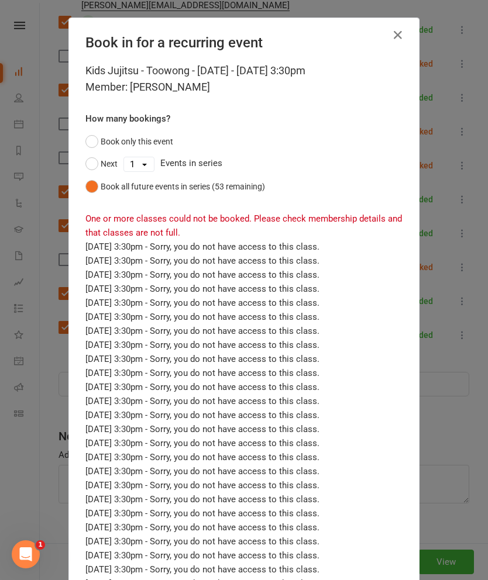
click at [101, 142] on button "Book only this event" at bounding box center [129, 141] width 88 height 22
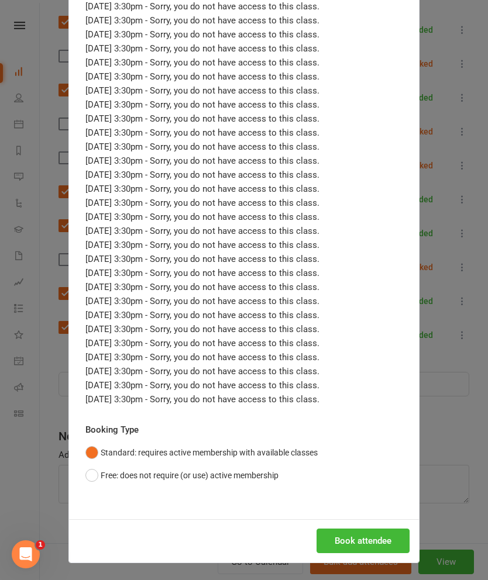
scroll to position [577, 0]
click at [105, 474] on button "Free: does not require (or use) active membership" at bounding box center [181, 476] width 193 height 22
click at [354, 539] on button "Book attendee" at bounding box center [362, 541] width 93 height 25
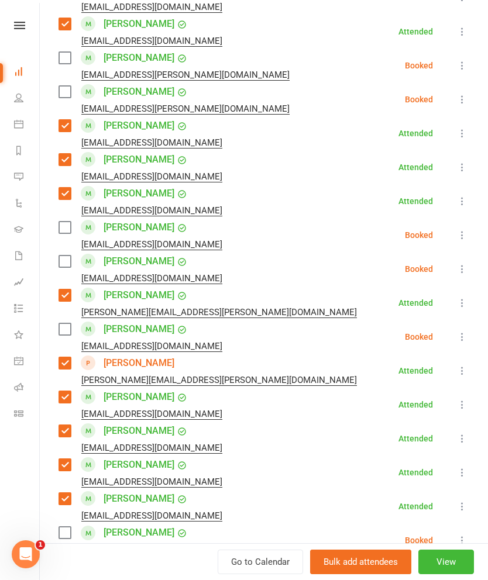
scroll to position [788, 0]
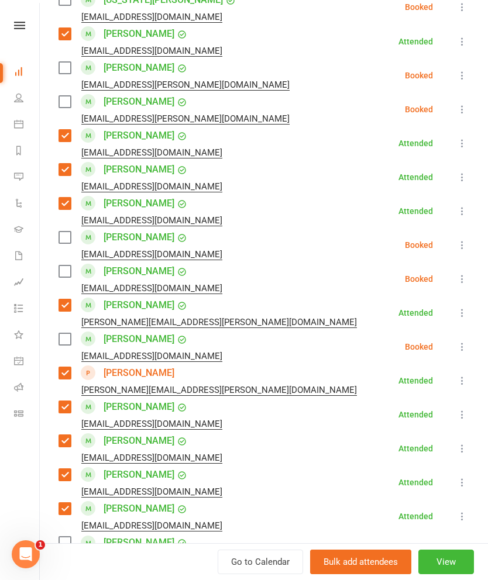
click at [66, 266] on label at bounding box center [64, 272] width 12 height 12
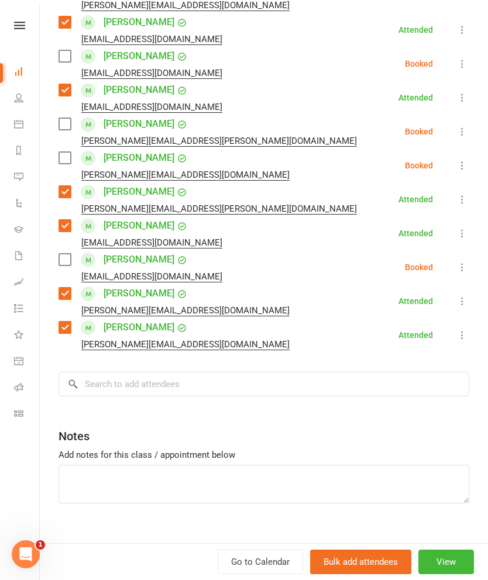
scroll to position [1444, 0]
click at [347, 377] on input "search" at bounding box center [263, 384] width 411 height 25
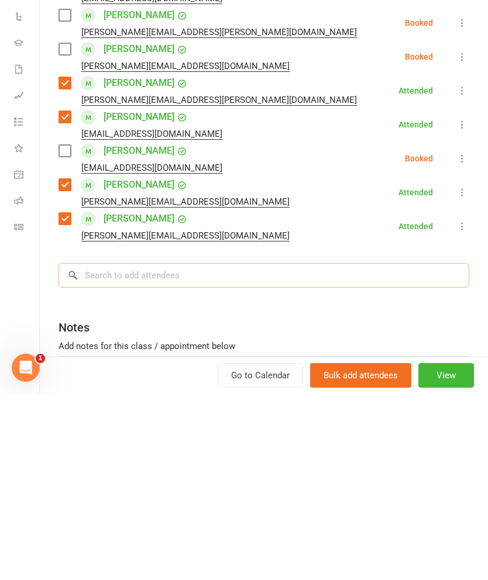
scroll to position [1368, 0]
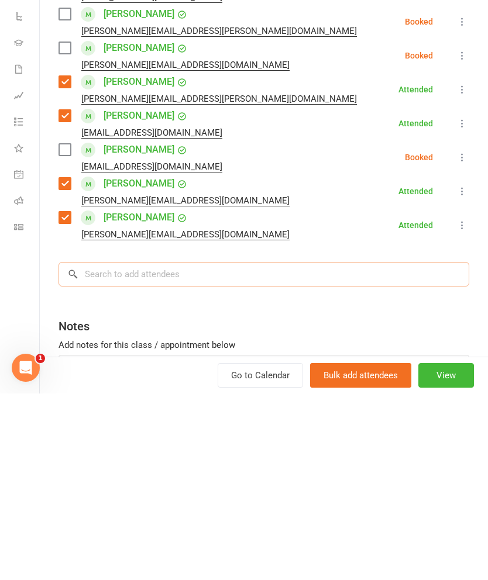
click at [115, 449] on input "search" at bounding box center [263, 461] width 411 height 25
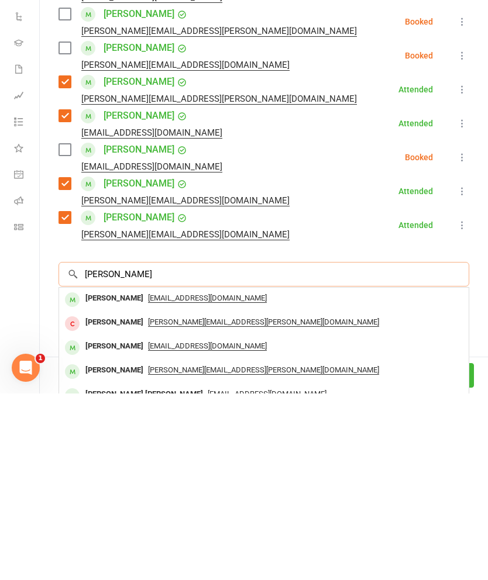
type input "[PERSON_NAME]"
click at [116, 549] on div "[PERSON_NAME]" at bounding box center [114, 557] width 67 height 17
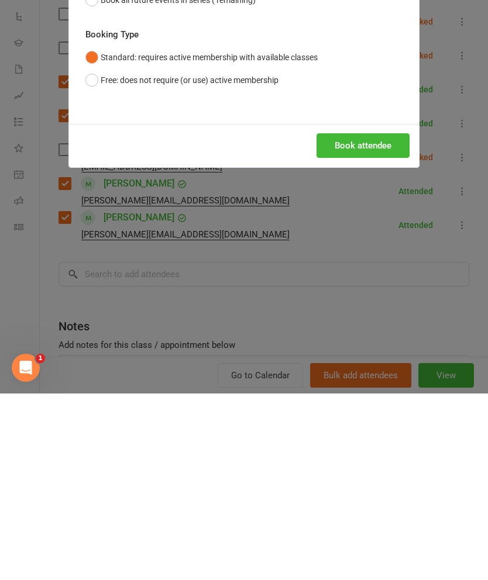
scroll to position [1541, 0]
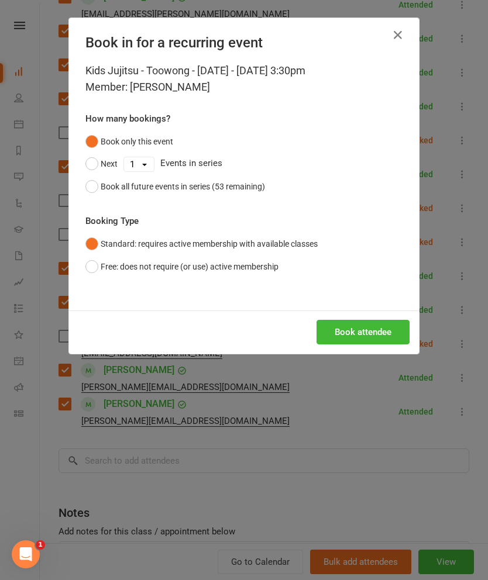
click at [109, 183] on div "Book all future events in series (53 remaining)" at bounding box center [183, 186] width 164 height 13
click at [373, 333] on button "Book attendee" at bounding box center [362, 332] width 93 height 25
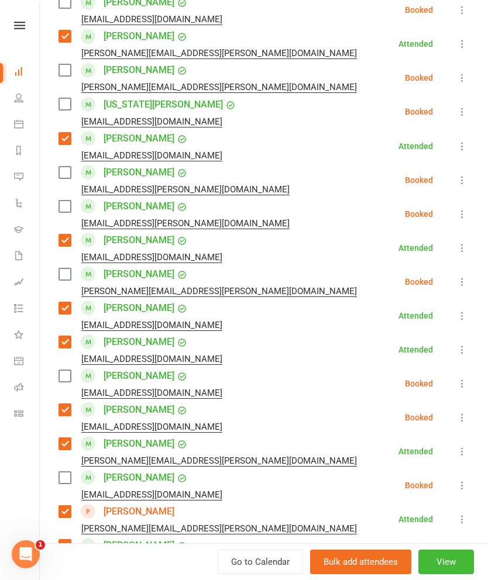
scroll to position [677, 0]
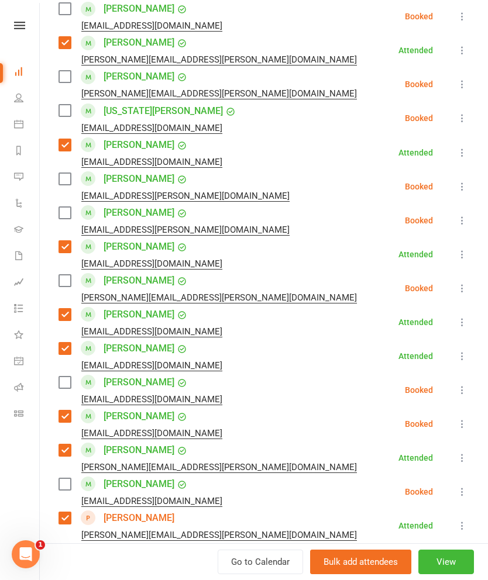
click at [63, 275] on label at bounding box center [64, 281] width 12 height 12
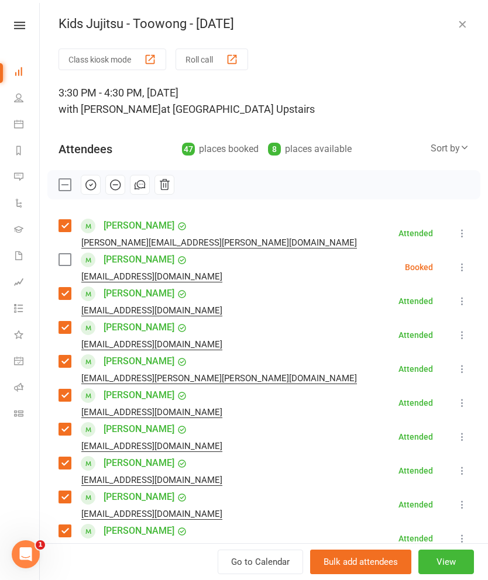
scroll to position [0, 0]
click at [88, 185] on icon "button" at bounding box center [90, 184] width 13 height 13
click at [114, 185] on icon "button" at bounding box center [115, 185] width 5 height 0
click at [201, 56] on button "Roll call" at bounding box center [211, 60] width 73 height 22
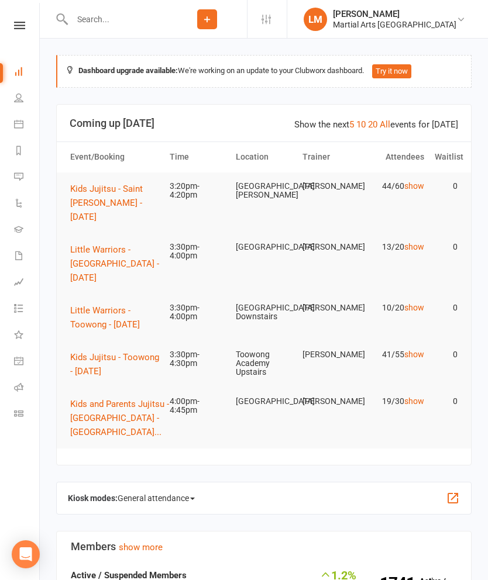
click at [118, 18] on input "text" at bounding box center [117, 19] width 99 height 16
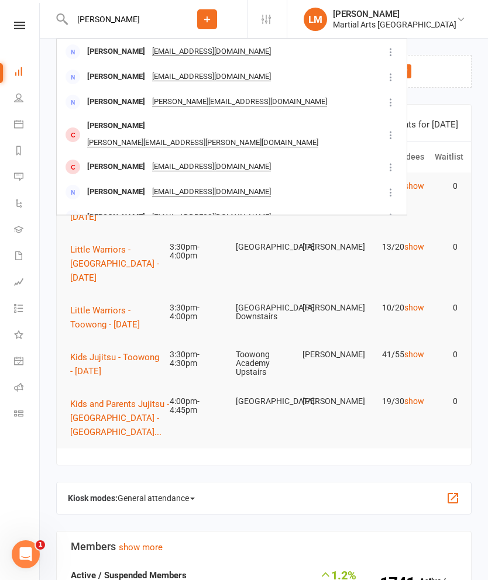
click at [153, 20] on input "Charlie McKay" at bounding box center [117, 19] width 99 height 16
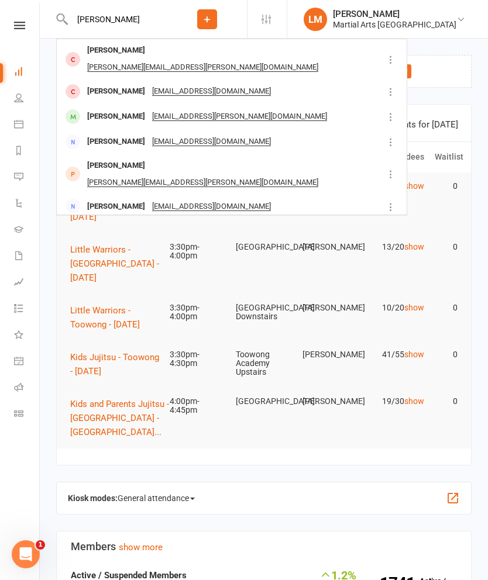
type input "[PERSON_NAME]"
click at [108, 157] on div "[PERSON_NAME]" at bounding box center [116, 165] width 65 height 17
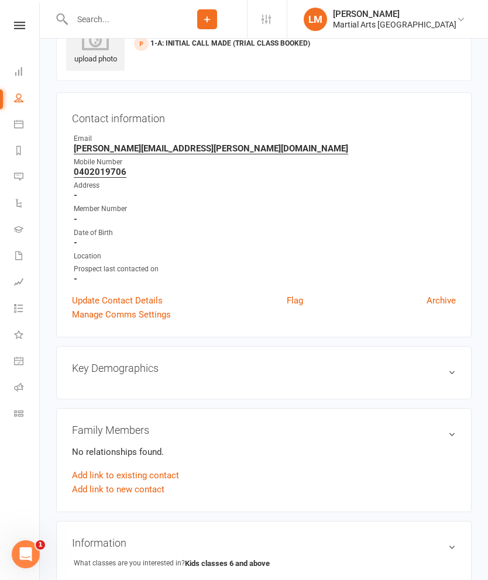
scroll to position [42, 0]
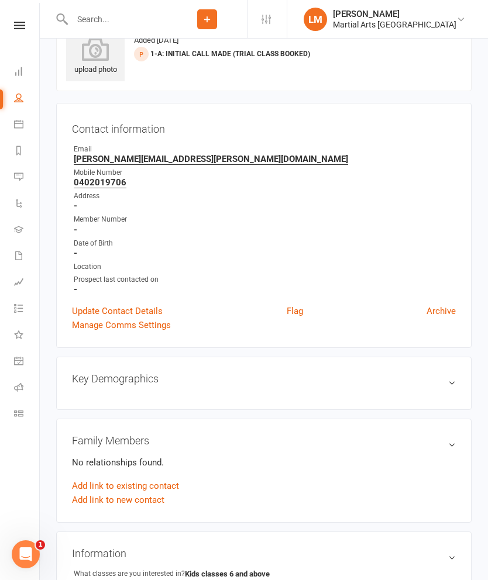
click at [92, 311] on link "Update Contact Details" at bounding box center [117, 311] width 91 height 14
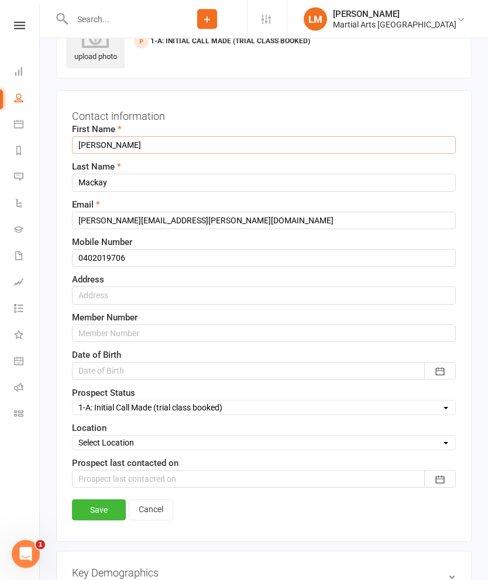
click at [119, 140] on input "Oliver" at bounding box center [264, 146] width 384 height 18
type input "O"
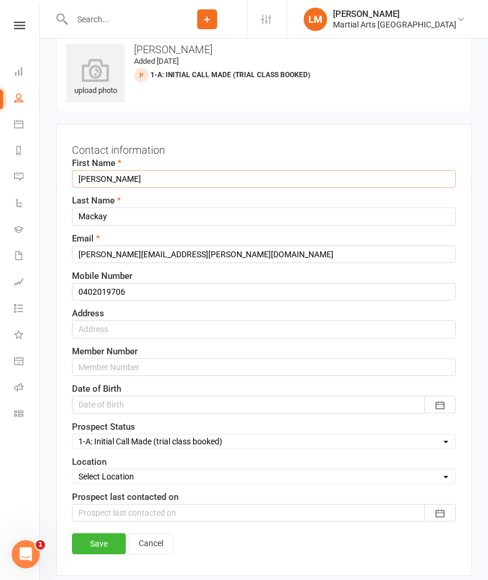
scroll to position [0, 0]
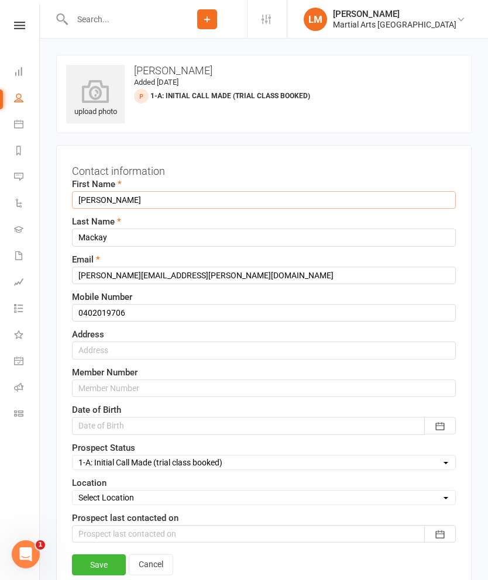
click at [81, 201] on input "Charlie" at bounding box center [264, 200] width 384 height 18
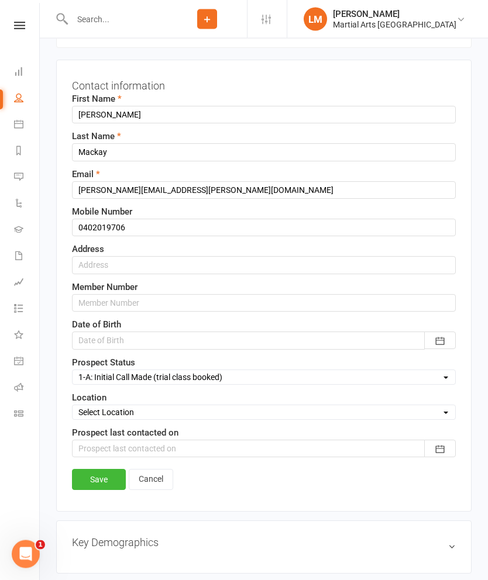
scroll to position [84, 0]
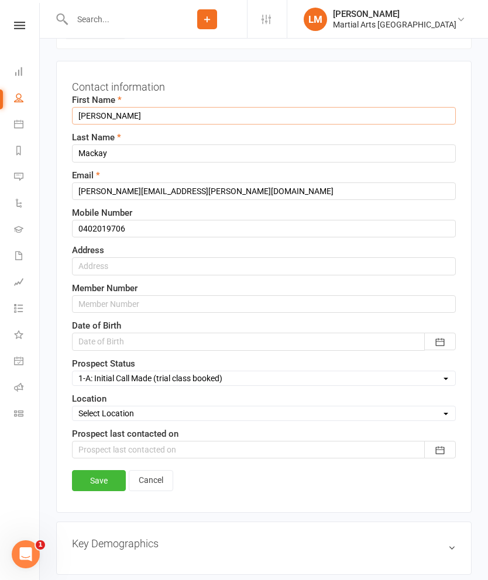
type input "Charlie"
click at [93, 483] on link "Save" at bounding box center [99, 480] width 54 height 21
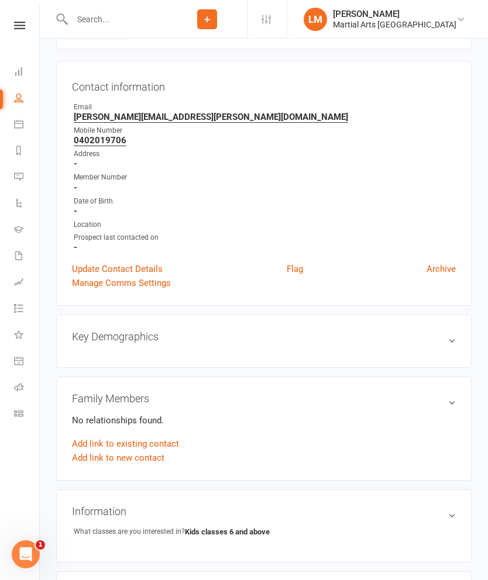
click at [27, 71] on link "Dashboard" at bounding box center [27, 73] width 26 height 26
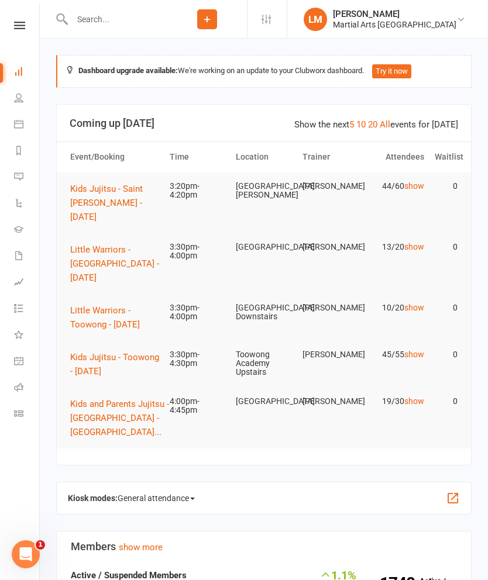
click at [99, 354] on span "Kids Jujitsu - Toowong - [DATE]" at bounding box center [114, 364] width 89 height 25
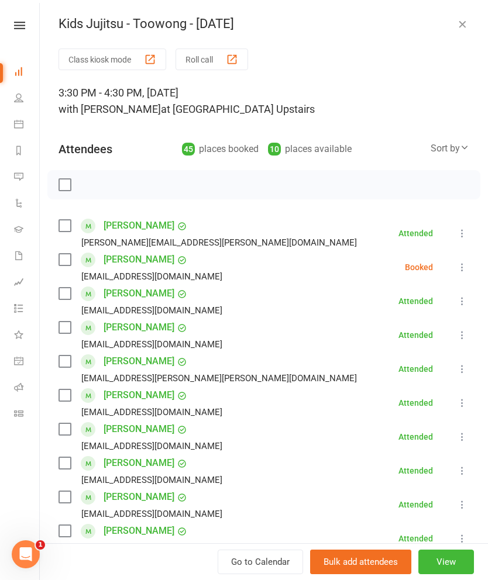
click at [193, 57] on button "Roll call" at bounding box center [211, 60] width 73 height 22
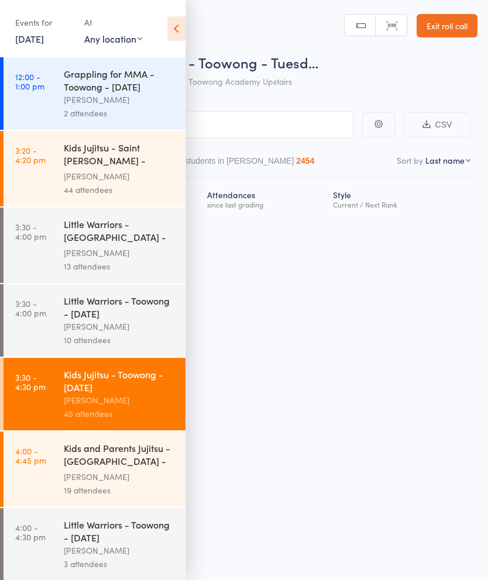
click at [37, 44] on link "[DATE]" at bounding box center [29, 38] width 29 height 13
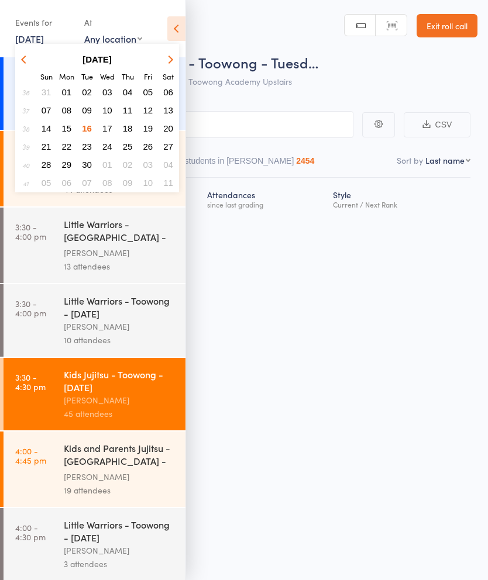
click at [89, 111] on span "09" at bounding box center [87, 110] width 10 height 10
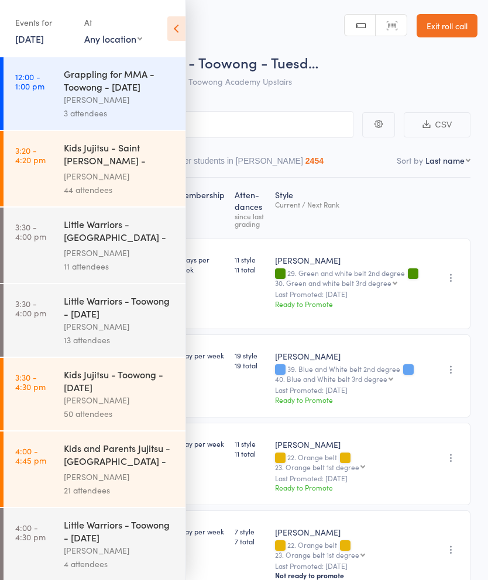
click at [74, 404] on div "Kyle Elkenhans" at bounding box center [120, 400] width 112 height 13
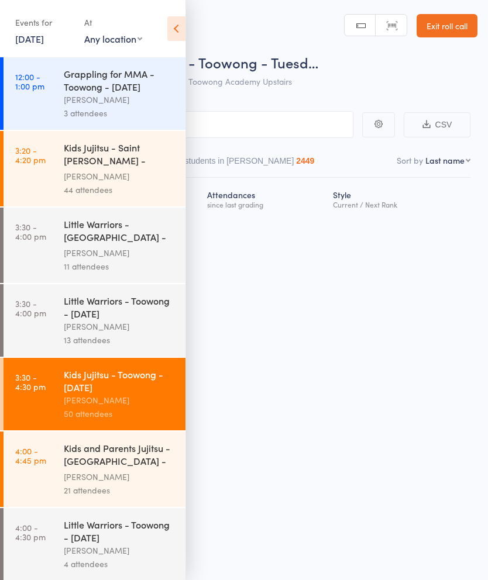
click at [171, 25] on icon at bounding box center [176, 28] width 18 height 25
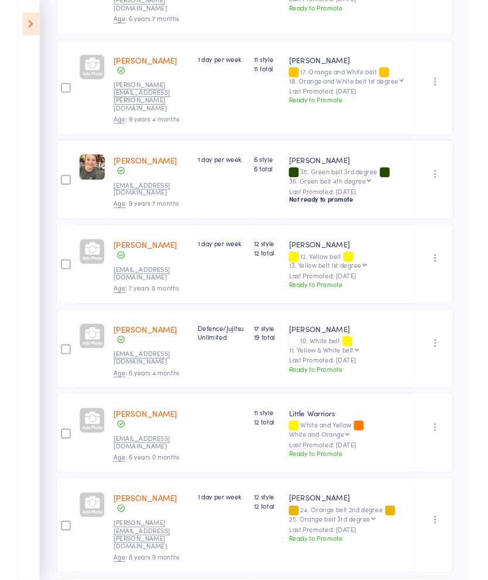
scroll to position [2363, 0]
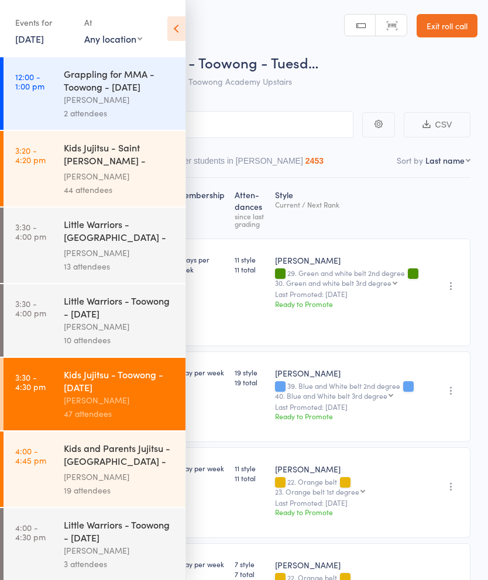
click at [176, 33] on icon at bounding box center [176, 28] width 18 height 25
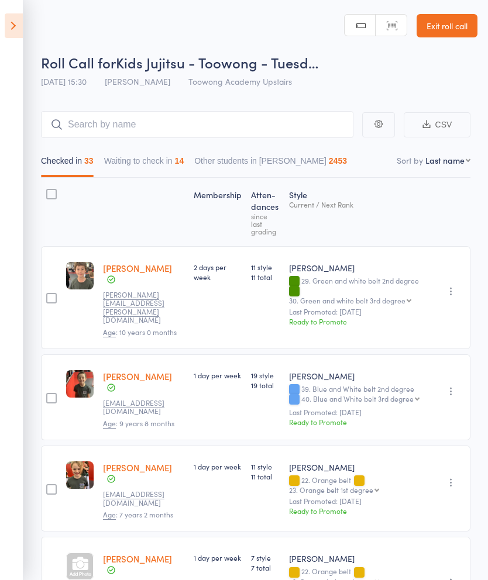
click at [130, 166] on button "Waiting to check in 14" at bounding box center [144, 163] width 80 height 27
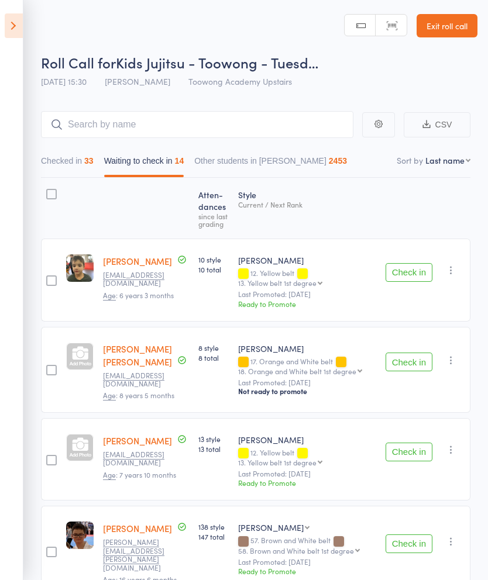
click at [54, 198] on div at bounding box center [51, 194] width 11 height 11
click at [49, 191] on input "checkbox" at bounding box center [49, 191] width 0 height 0
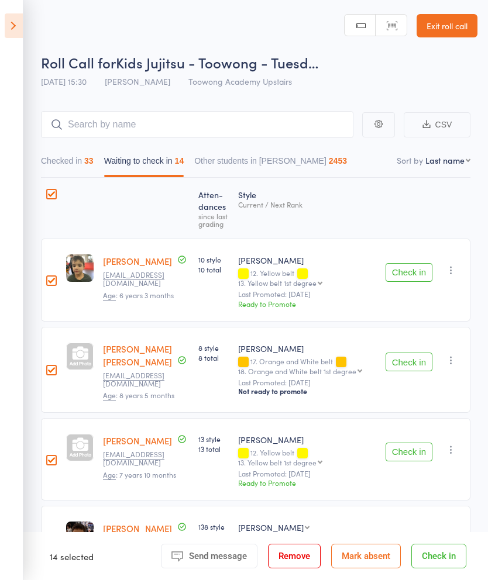
click at [373, 559] on button "Mark absent" at bounding box center [366, 556] width 70 height 25
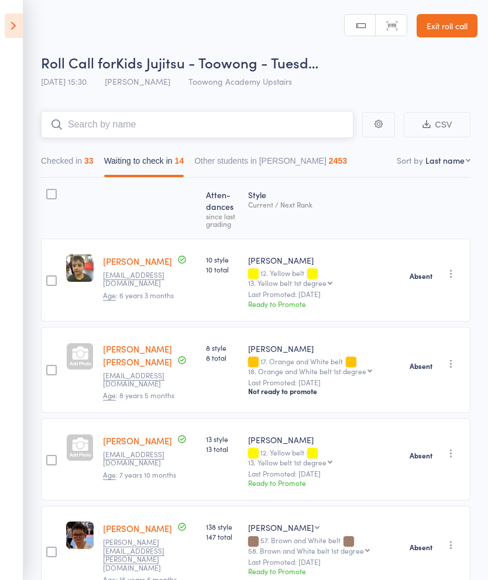
click at [84, 117] on input "search" at bounding box center [197, 124] width 312 height 27
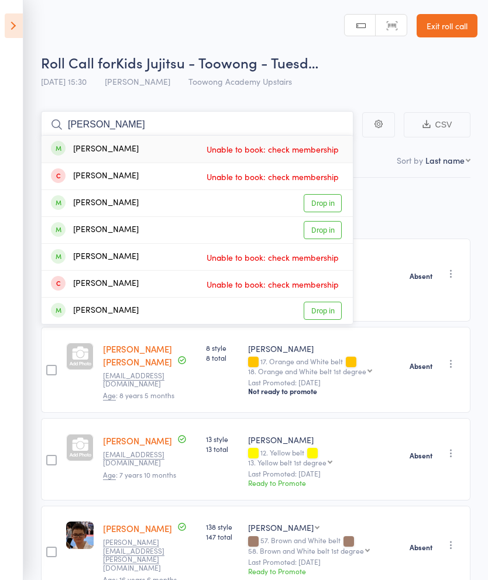
type input "Timothy feng"
click at [451, 28] on link "Exit roll call" at bounding box center [446, 25] width 61 height 23
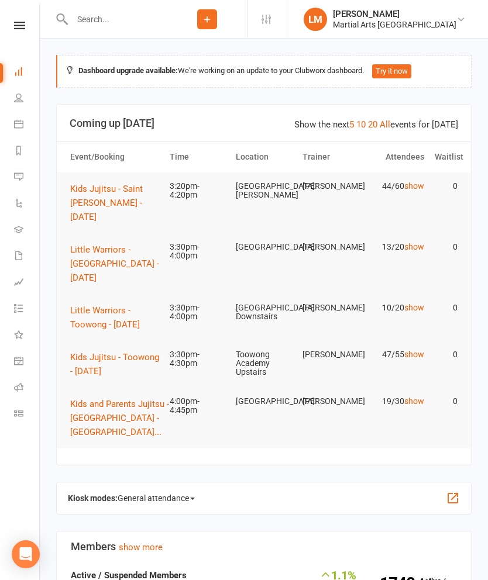
click at [98, 352] on span "Kids Jujitsu - Toowong - [DATE]" at bounding box center [114, 364] width 89 height 25
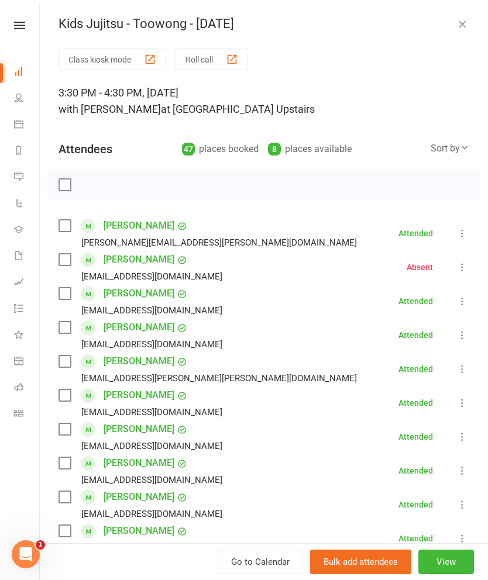
click at [215, 173] on div at bounding box center [263, 184] width 433 height 29
click at [256, 190] on div at bounding box center [263, 184] width 433 height 29
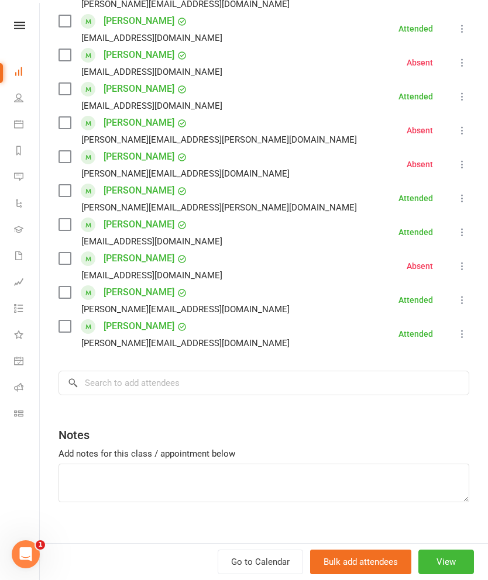
scroll to position [1478, 0]
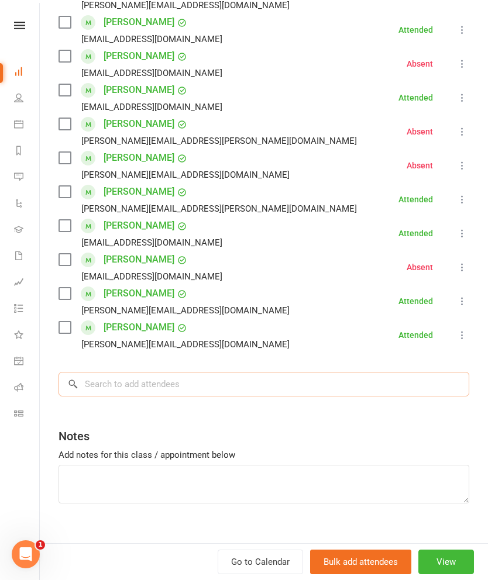
click at [240, 372] on input "search" at bounding box center [263, 384] width 411 height 25
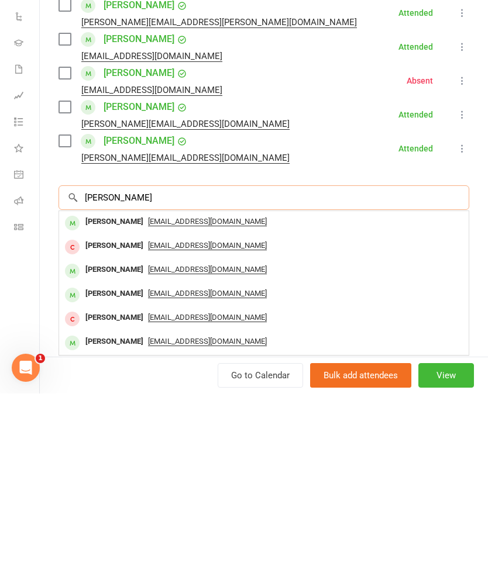
type input "Timothy feng"
click at [148, 404] on span "fengchengyu2018@gmail.com" at bounding box center [207, 408] width 119 height 9
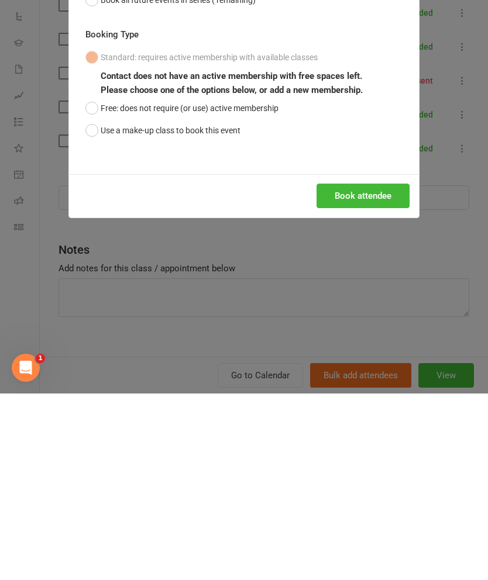
scroll to position [187, 0]
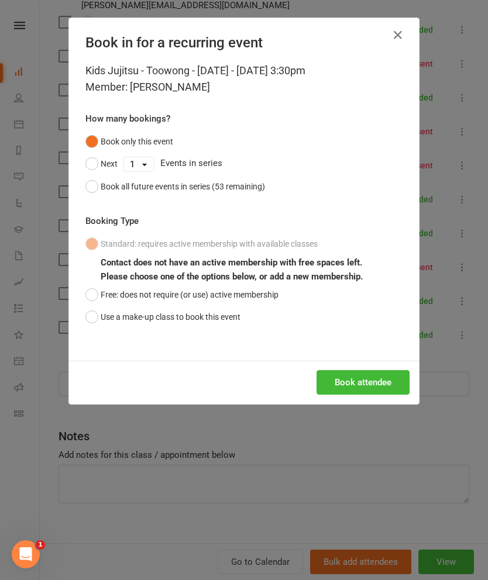
click at [202, 325] on button "Use a make-up class to book this event" at bounding box center [162, 317] width 155 height 22
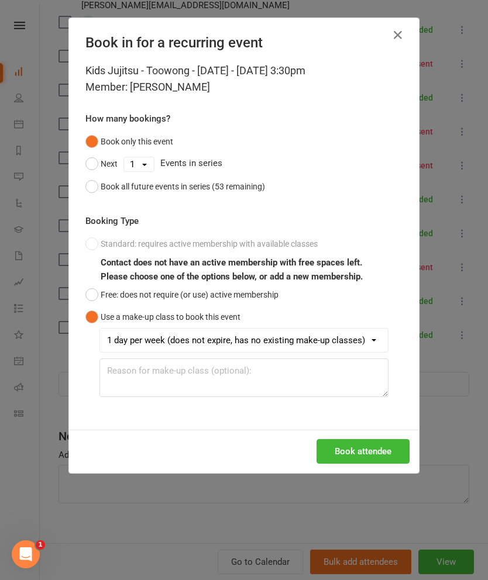
click at [367, 446] on button "Book attendee" at bounding box center [362, 451] width 93 height 25
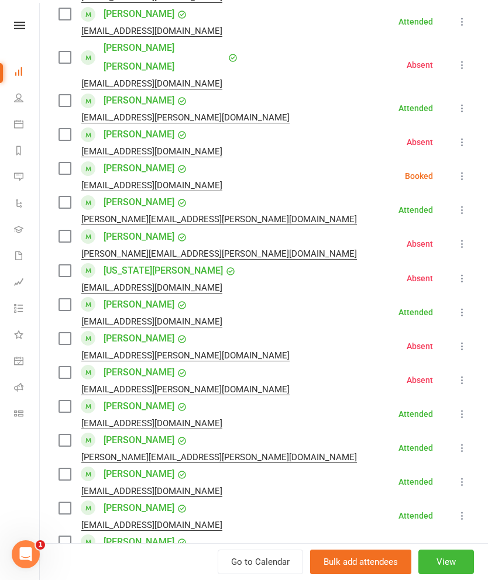
scroll to position [550, 0]
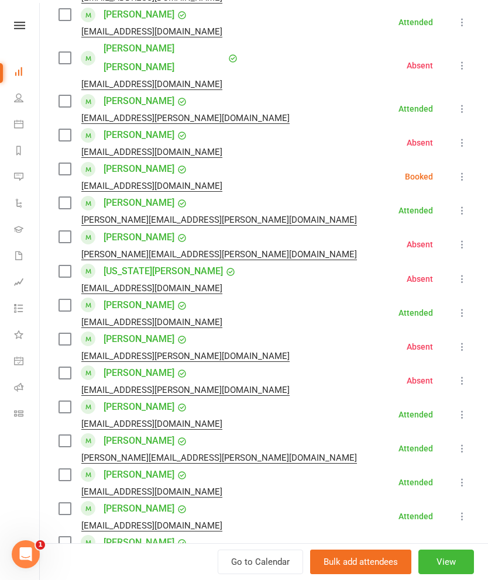
click at [70, 163] on label at bounding box center [64, 169] width 12 height 12
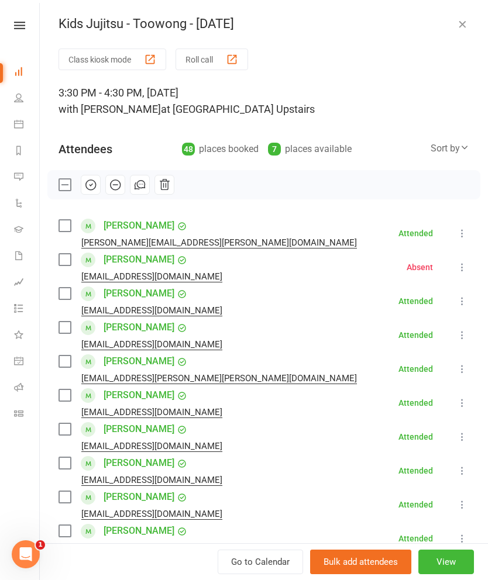
scroll to position [0, 0]
click at [93, 189] on icon "button" at bounding box center [91, 185] width 10 height 10
